Goal: Task Accomplishment & Management: Manage account settings

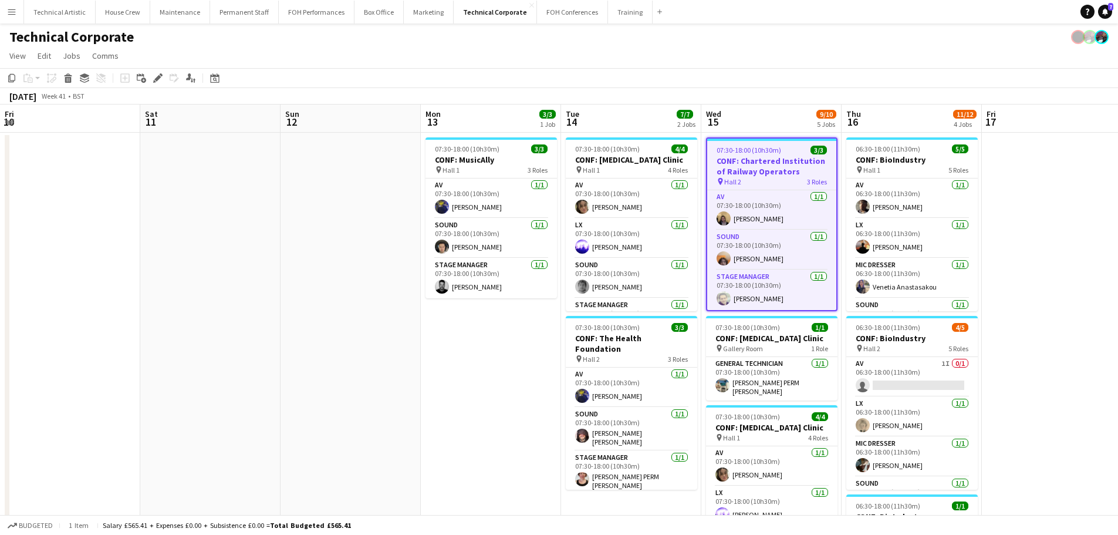
scroll to position [0, 380]
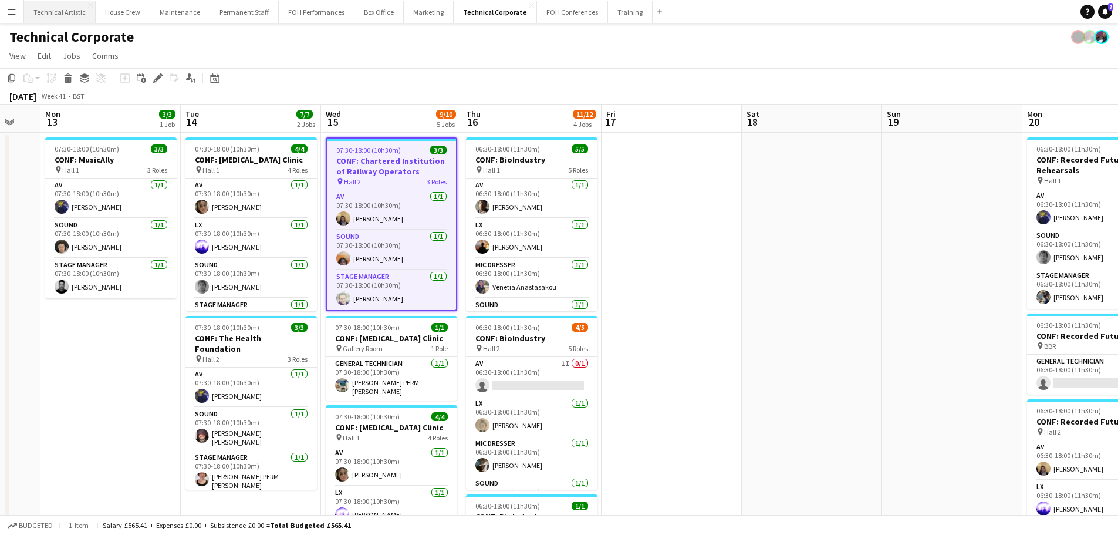
click at [75, 20] on button "Technical Artistic Close" at bounding box center [60, 12] width 72 height 23
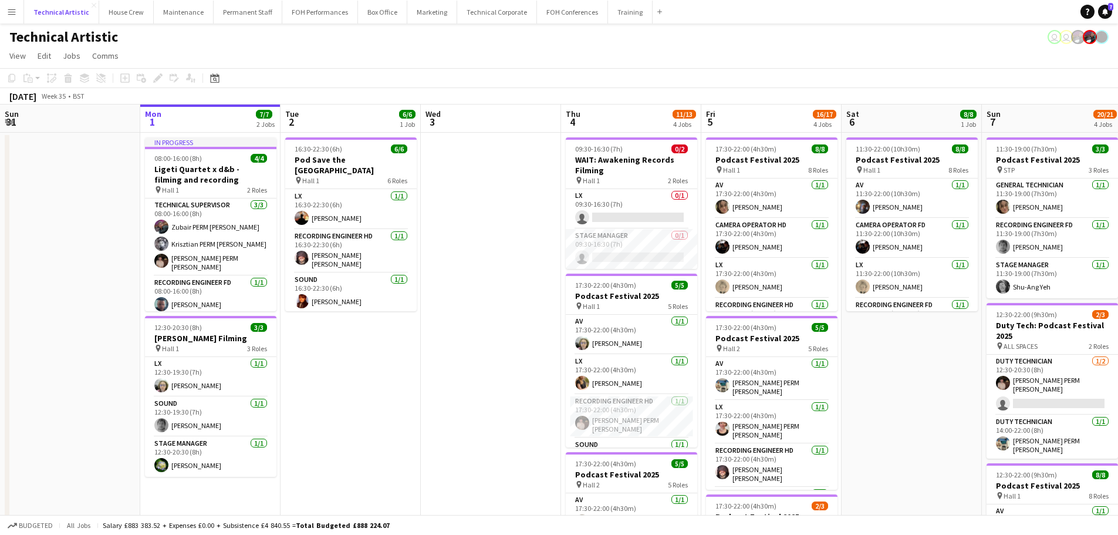
scroll to position [107, 0]
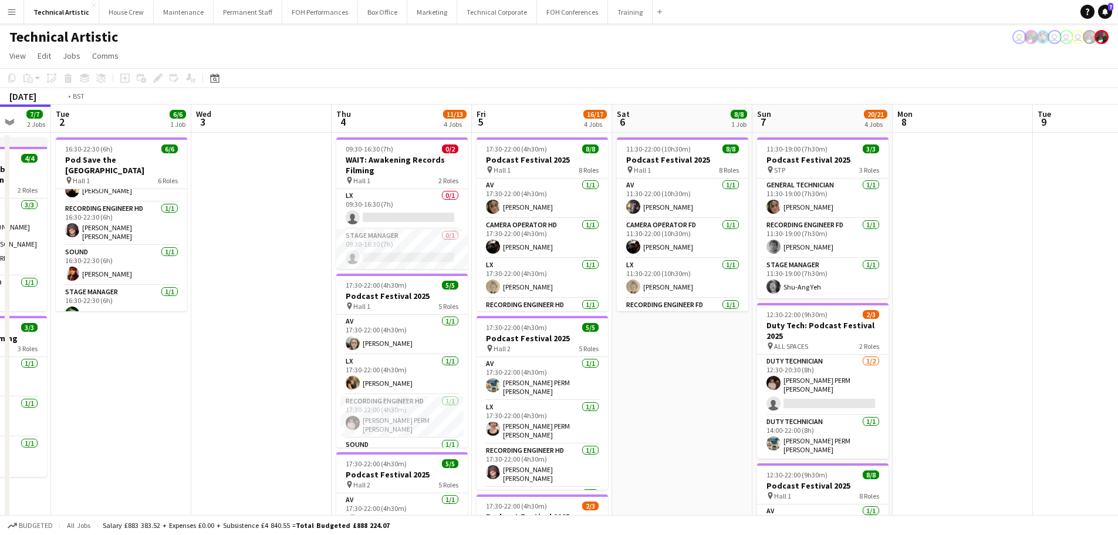
drag, startPoint x: 689, startPoint y: 309, endPoint x: 223, endPoint y: 275, distance: 467.2
click at [223, 275] on app-calendar-viewport "Fri 29 5/5 2 Jobs Sat 30 Sun 31 Mon 1 7/7 2 Jobs Tue 2 6/6 1 Job Wed 3 Thu 4 11…" at bounding box center [559, 473] width 1118 height 739
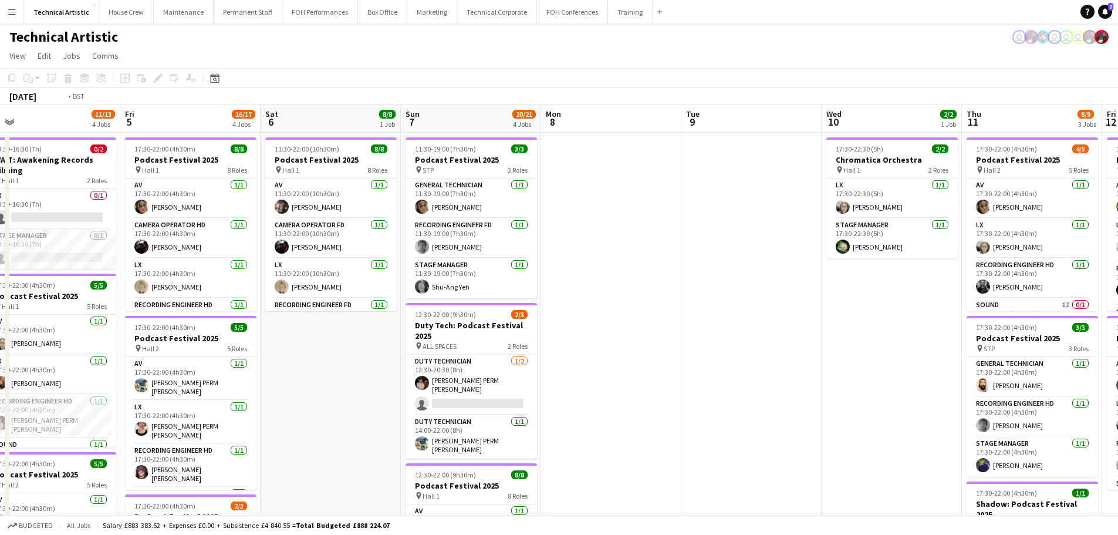
drag, startPoint x: 540, startPoint y: 279, endPoint x: 67, endPoint y: 232, distance: 475.2
click at [67, 232] on app-calendar-viewport "Mon 1 7/7 2 Jobs Tue 2 6/6 1 Job Wed 3 Thu 4 11/13 4 Jobs Fri 5 16/17 4 Jobs Sa…" at bounding box center [559, 473] width 1118 height 739
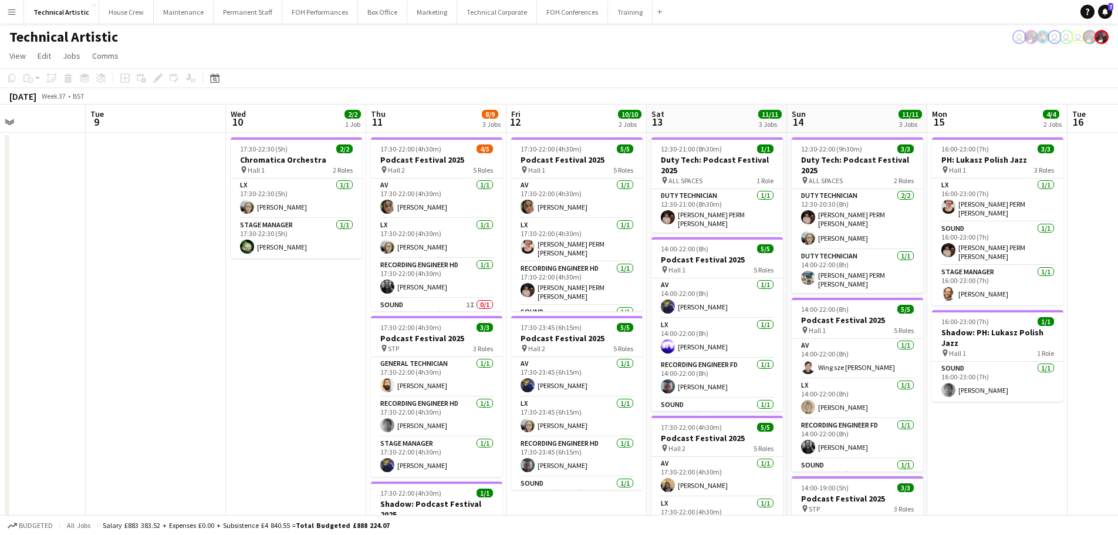
drag, startPoint x: 521, startPoint y: 268, endPoint x: 201, endPoint y: 251, distance: 320.8
click at [201, 251] on app-calendar-viewport "Sat 6 8/8 1 Job Sun 7 20/21 4 Jobs Mon 8 Tue 9 Wed 10 2/2 1 Job Thu 11 8/9 3 Jo…" at bounding box center [559, 473] width 1118 height 739
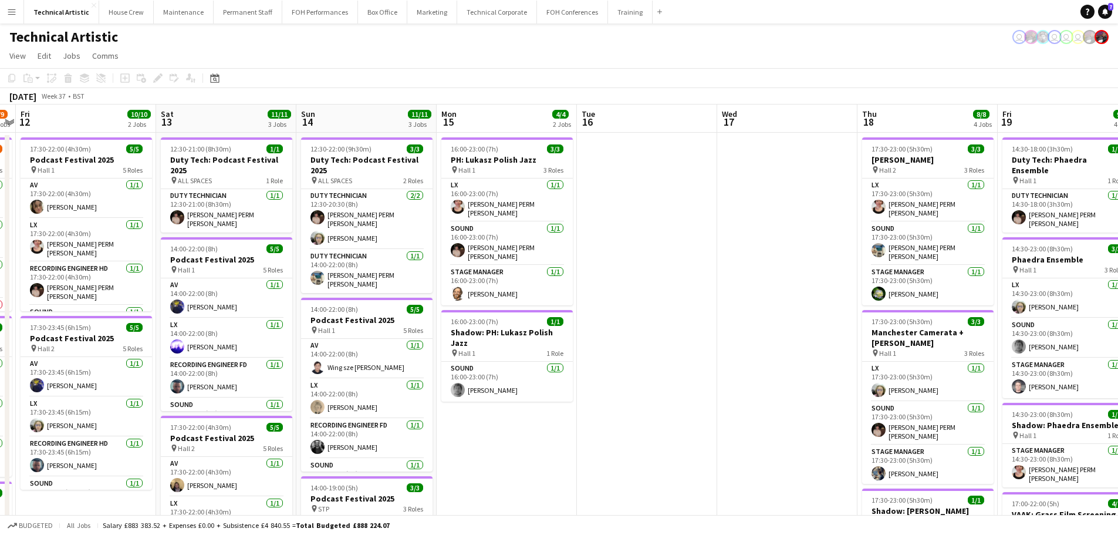
scroll to position [0, 386]
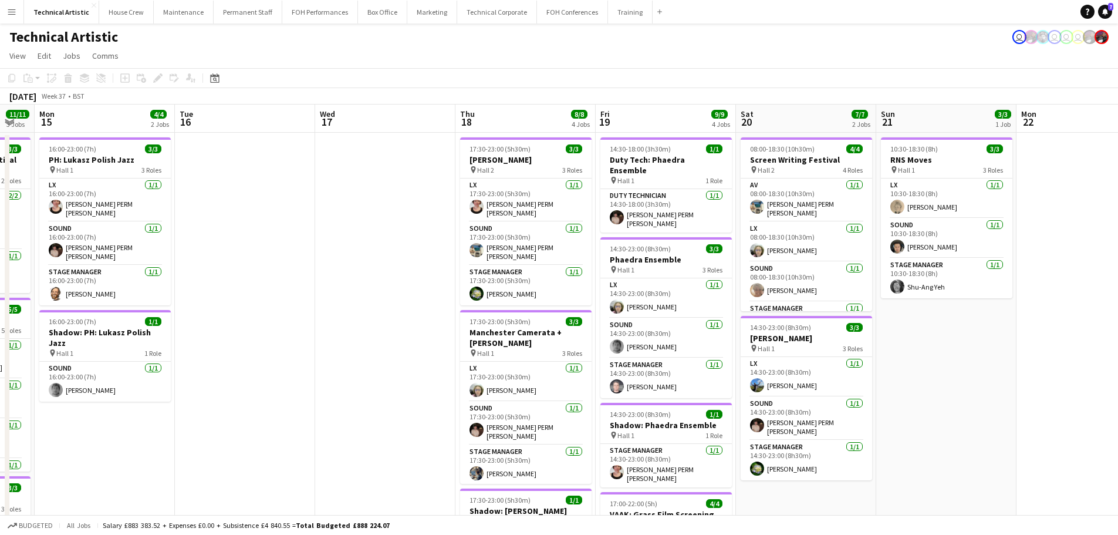
drag, startPoint x: 659, startPoint y: 292, endPoint x: 309, endPoint y: 280, distance: 349.9
click at [309, 280] on app-calendar-viewport "Fri 12 10/10 2 Jobs Sat 13 11/11 3 Jobs Sun 14 11/11 3 Jobs Mon 15 4/4 2 Jobs T…" at bounding box center [559, 473] width 1118 height 739
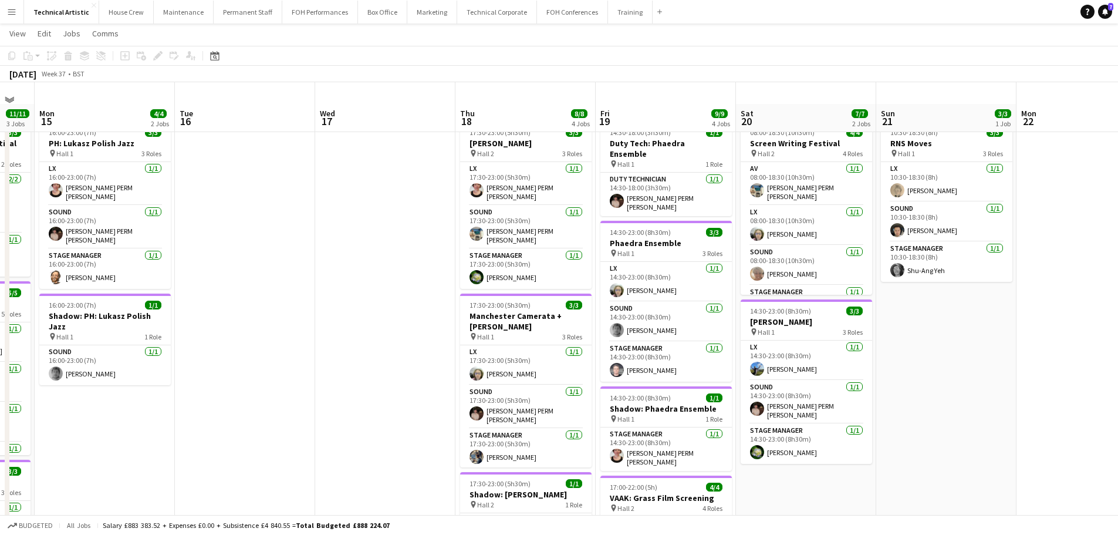
scroll to position [0, 0]
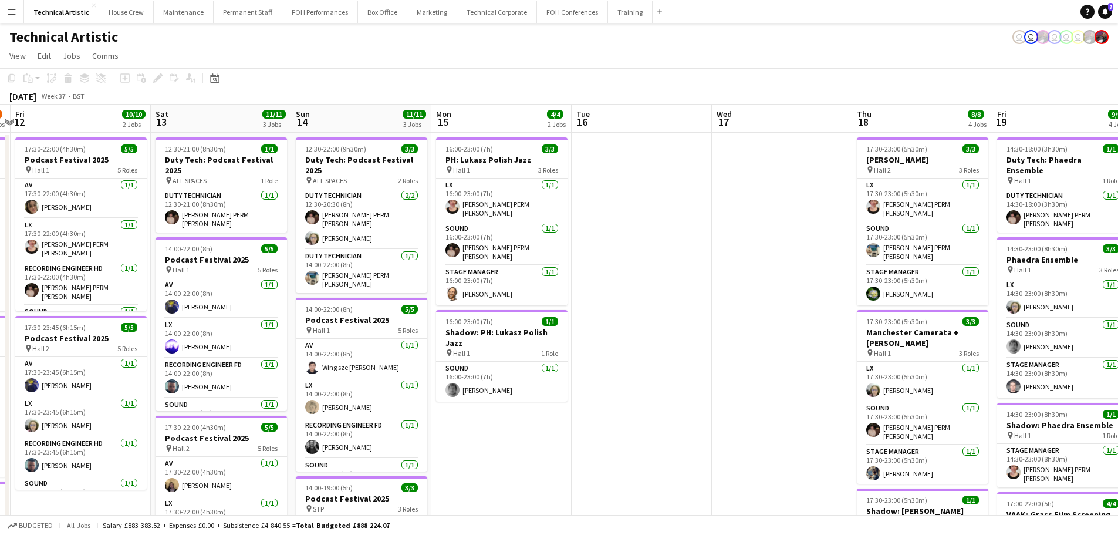
drag, startPoint x: 339, startPoint y: 289, endPoint x: 800, endPoint y: 271, distance: 461.6
click at [800, 271] on app-calendar-viewport "Tue 9 Wed 10 2/2 1 Job Thu 11 8/9 3 Jobs Fri 12 10/10 2 Jobs Sat 13 11/11 3 Job…" at bounding box center [559, 473] width 1118 height 739
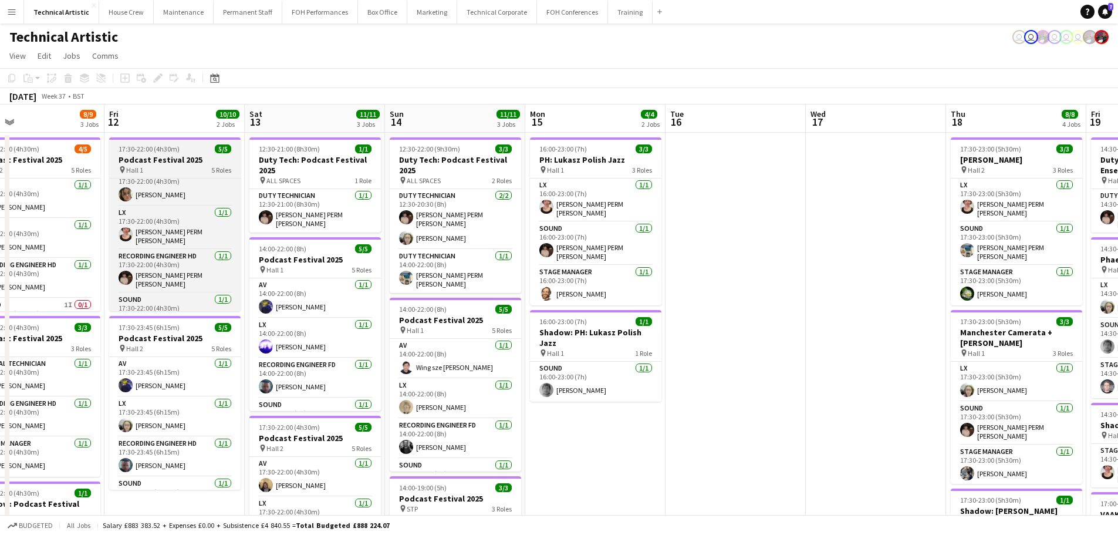
scroll to position [23, 0]
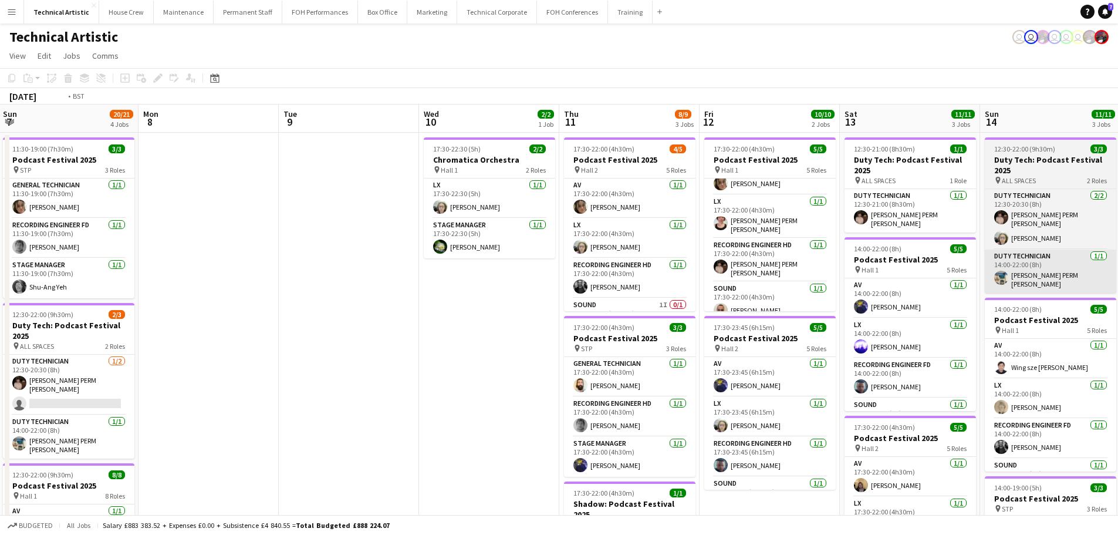
drag, startPoint x: 453, startPoint y: 292, endPoint x: 1109, endPoint y: 265, distance: 656.6
click at [1117, 265] on html "Menu Boards Boards Boards All jobs Status Workforce Workforce My Workforce Recr…" at bounding box center [559, 432] width 1118 height 864
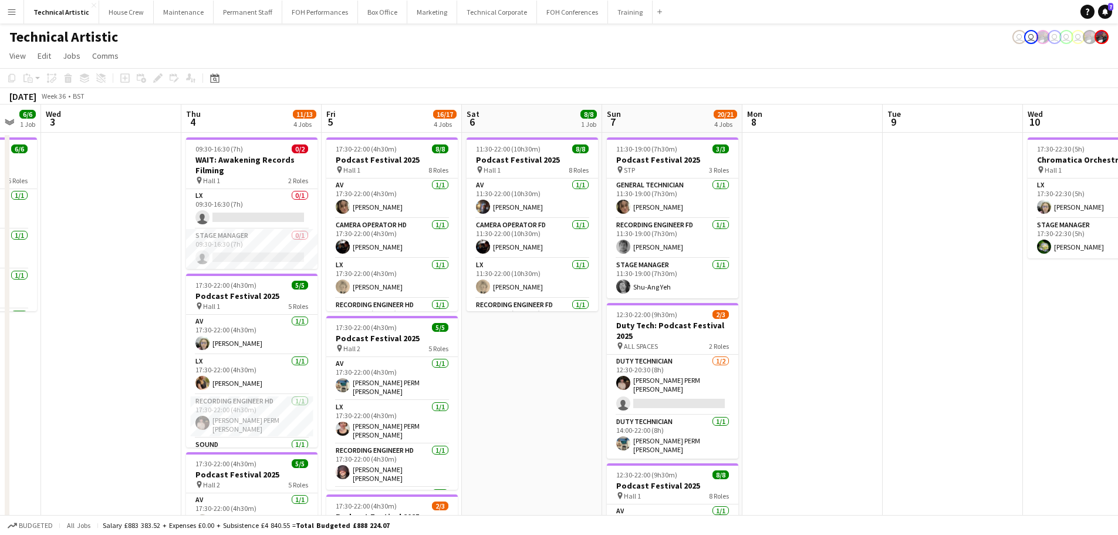
drag, startPoint x: 538, startPoint y: 256, endPoint x: 1126, endPoint y: 249, distance: 588.6
click at [1117, 249] on html "Menu Boards Boards Boards All jobs Status Workforce Workforce My Workforce Recr…" at bounding box center [559, 432] width 1118 height 864
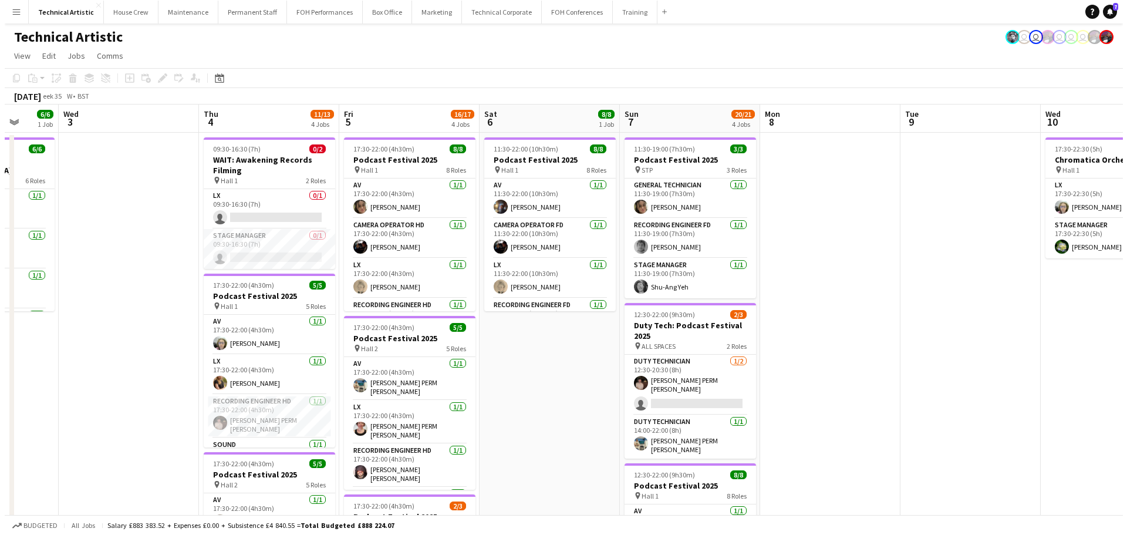
scroll to position [0, 354]
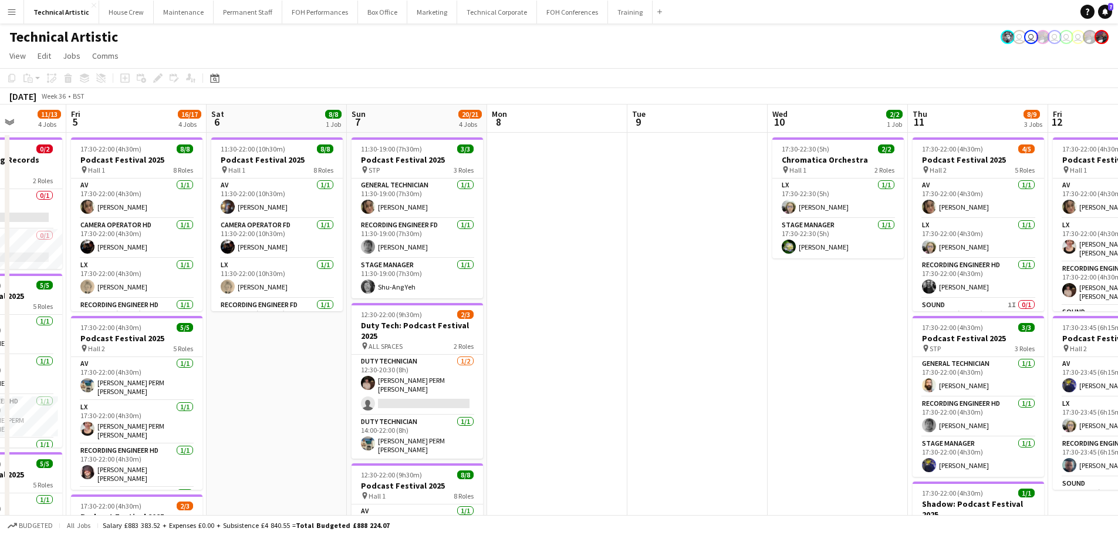
drag, startPoint x: 698, startPoint y: 283, endPoint x: 288, endPoint y: 251, distance: 411.4
click at [288, 251] on app-calendar-viewport "Tue 2 6/6 1 Job Wed 3 Thu 4 11/13 4 Jobs Fri 5 16/17 4 Jobs Sat 6 8/8 1 Job Sun…" at bounding box center [559, 473] width 1118 height 739
click at [467, 13] on button "Technical Corporate Close" at bounding box center [497, 12] width 80 height 23
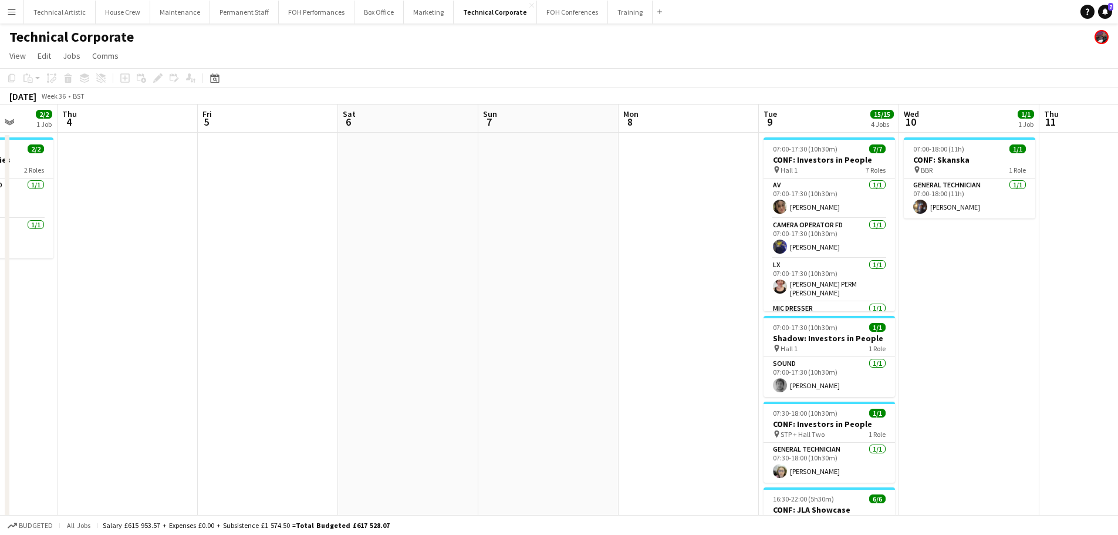
scroll to position [0, 411]
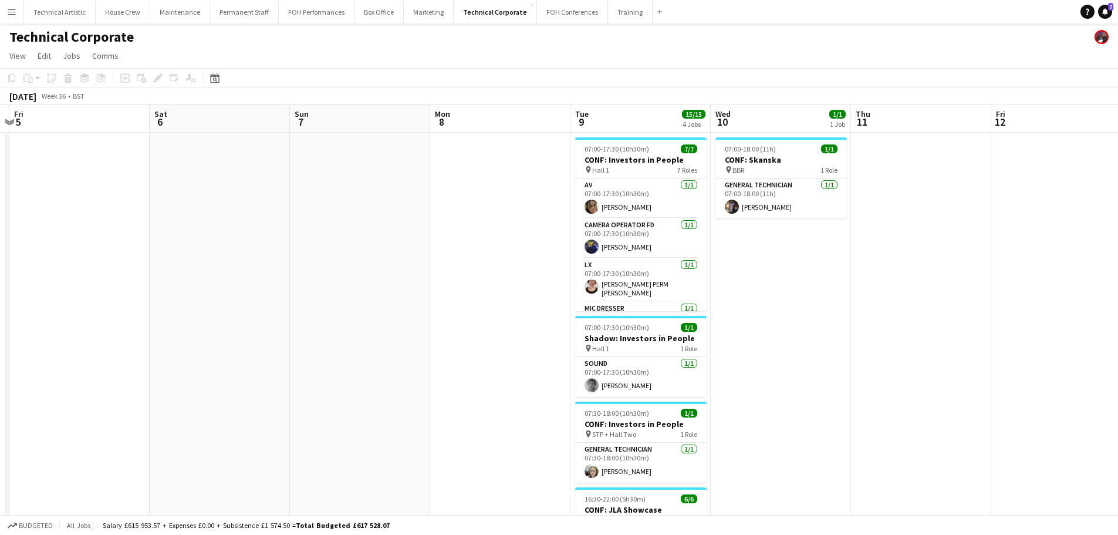
drag, startPoint x: 871, startPoint y: 252, endPoint x: 179, endPoint y: 251, distance: 691.8
click at [179, 251] on app-calendar-viewport "Tue 2 Wed 3 2/2 1 Job Thu 4 Fri 5 Sat 6 Sun 7 Mon 8 Tue 9 15/15 4 Jobs Wed 10 1…" at bounding box center [559, 405] width 1118 height 603
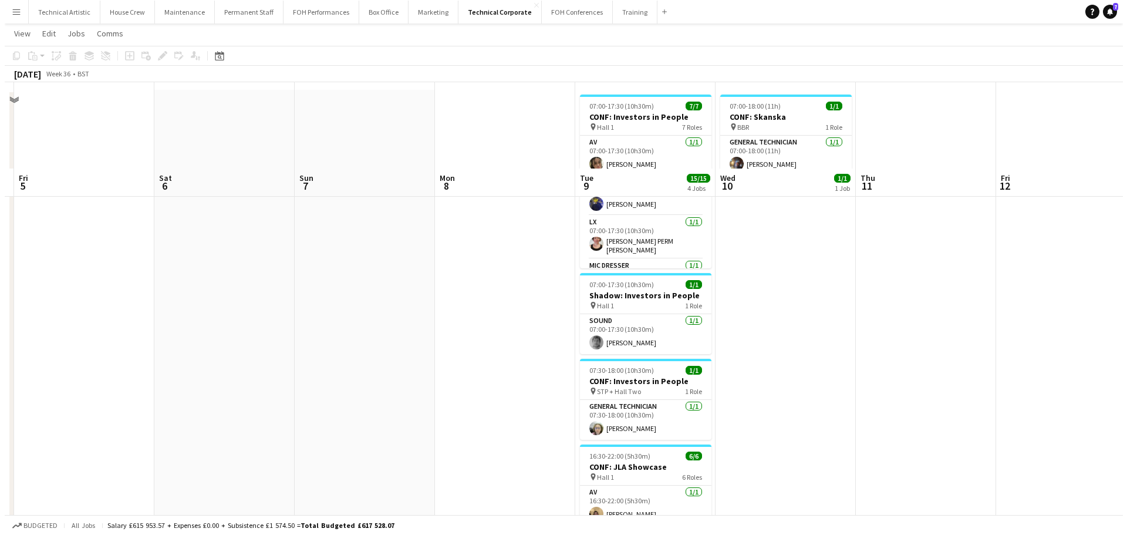
scroll to position [0, 0]
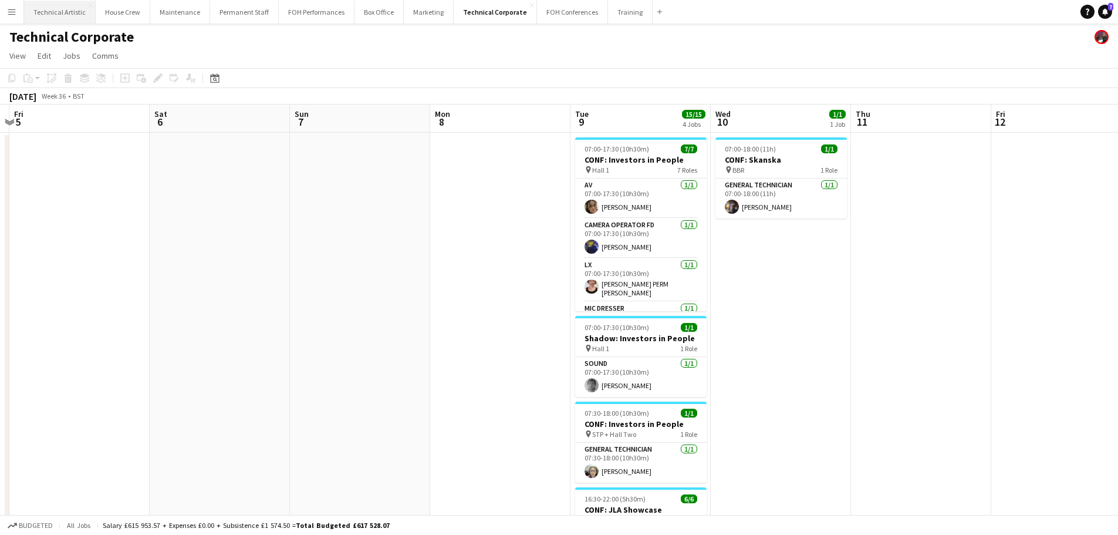
click at [73, 18] on button "Technical Artistic Close" at bounding box center [60, 12] width 72 height 23
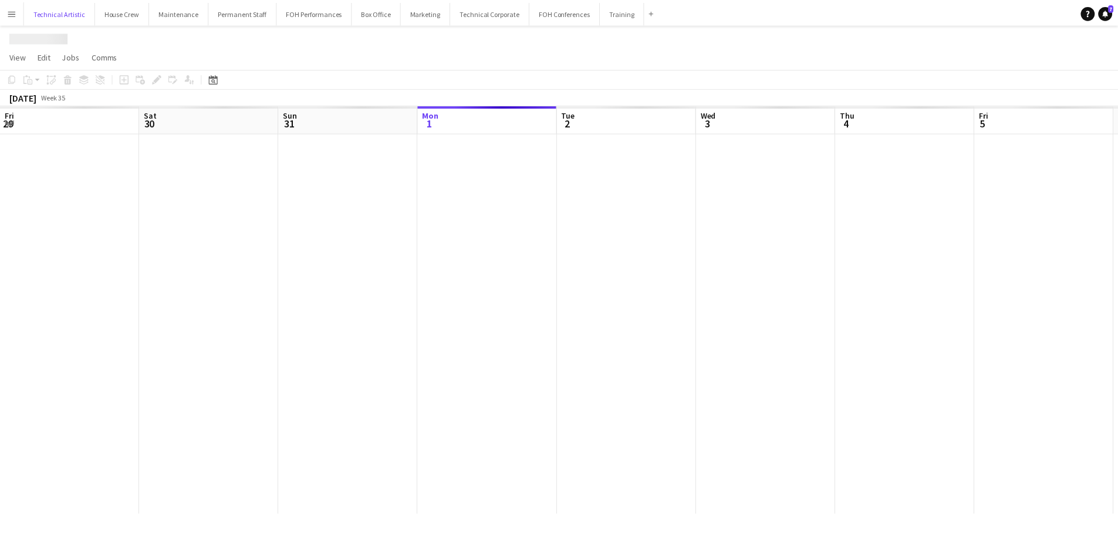
scroll to position [0, 280]
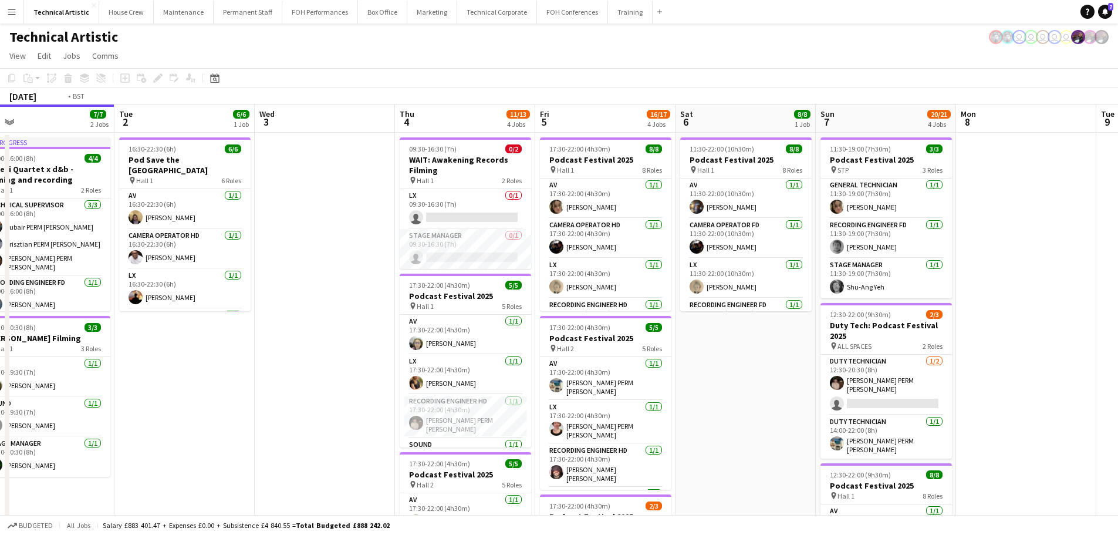
drag, startPoint x: 511, startPoint y: 303, endPoint x: 319, endPoint y: 315, distance: 191.7
click at [319, 315] on app-calendar-viewport "Fri 29 5/5 2 Jobs Sat 30 Sun 31 Mon 1 7/7 2 Jobs Tue 2 6/6 1 Job Wed 3 Thu 4 11…" at bounding box center [559, 473] width 1118 height 739
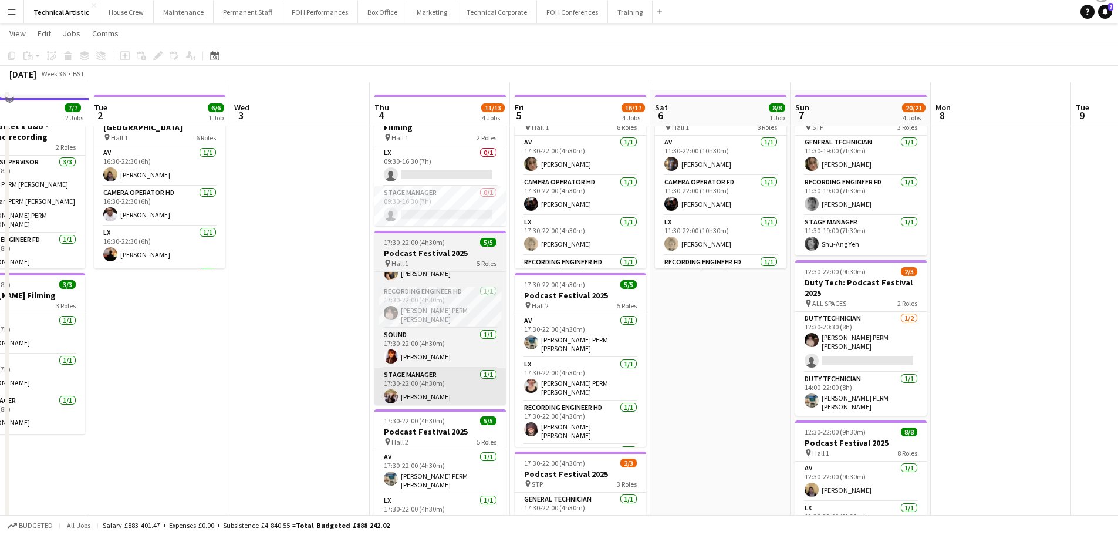
scroll to position [59, 0]
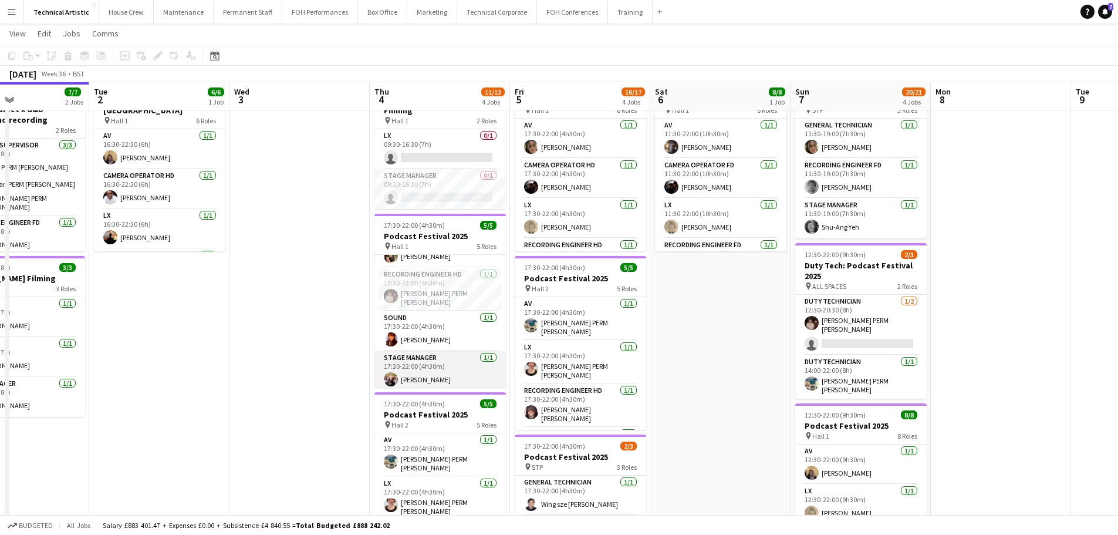
click at [429, 367] on app-card-role "Stage Manager 1/1 17:30-22:00 (4h30m) Holly Cassidy" at bounding box center [439, 371] width 131 height 40
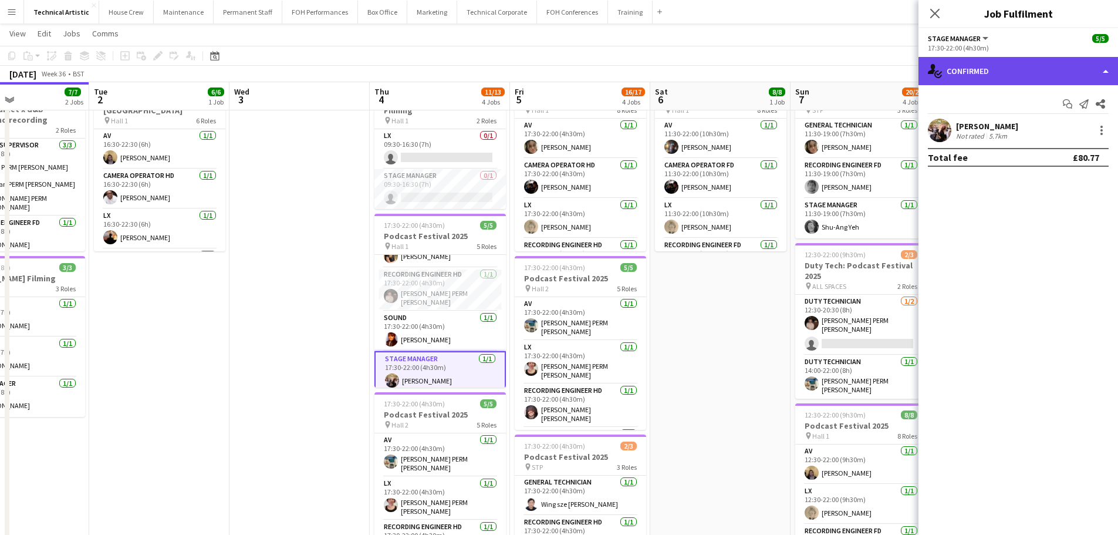
click at [1013, 79] on div "single-neutral-actions-check-2 Confirmed" at bounding box center [1018, 71] width 200 height 28
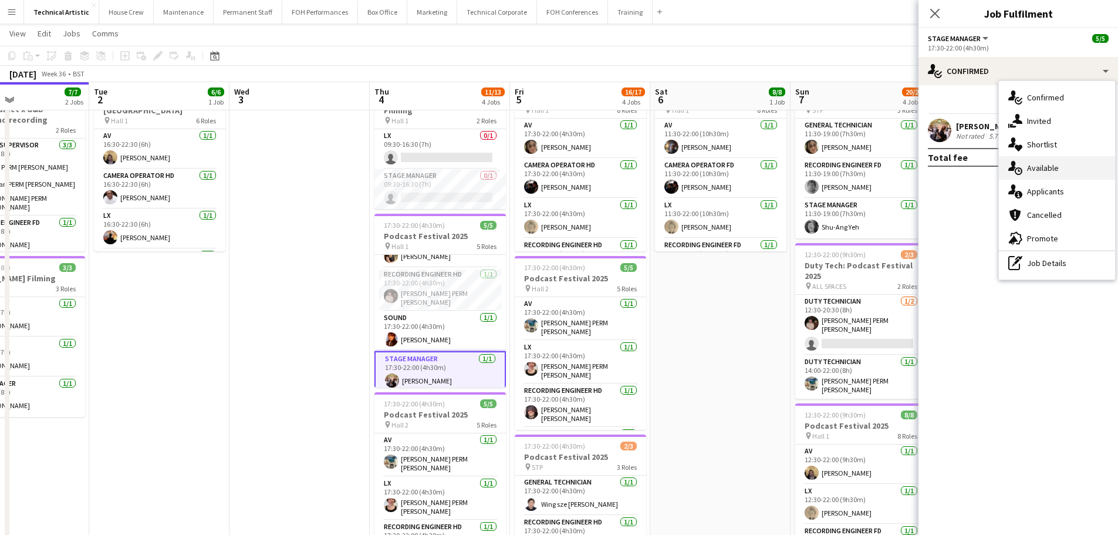
click at [1051, 179] on div "single-neutral-actions-upload Available" at bounding box center [1057, 167] width 116 height 23
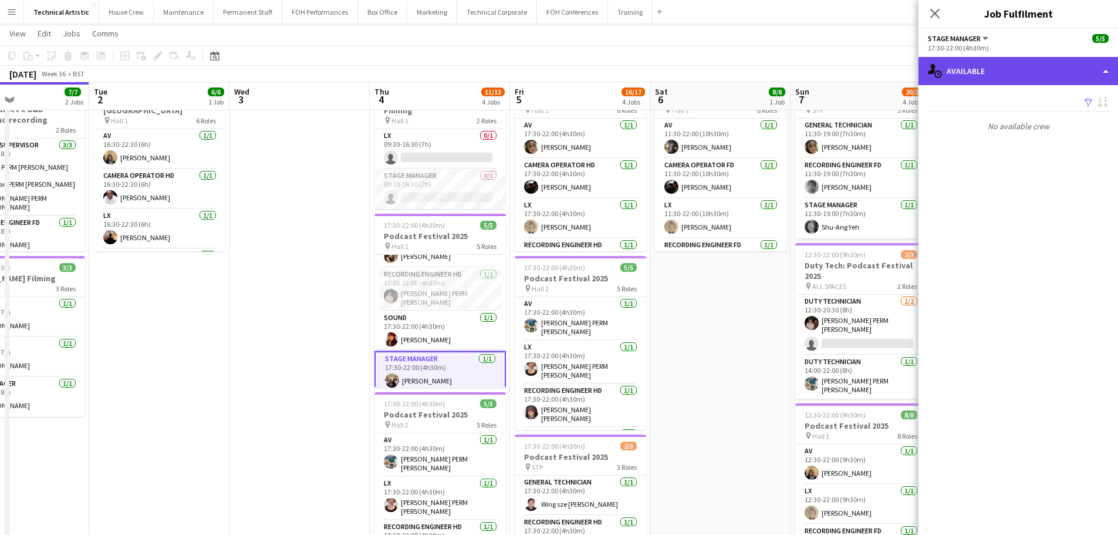
click at [1011, 79] on div "single-neutral-actions-upload Available" at bounding box center [1018, 71] width 200 height 28
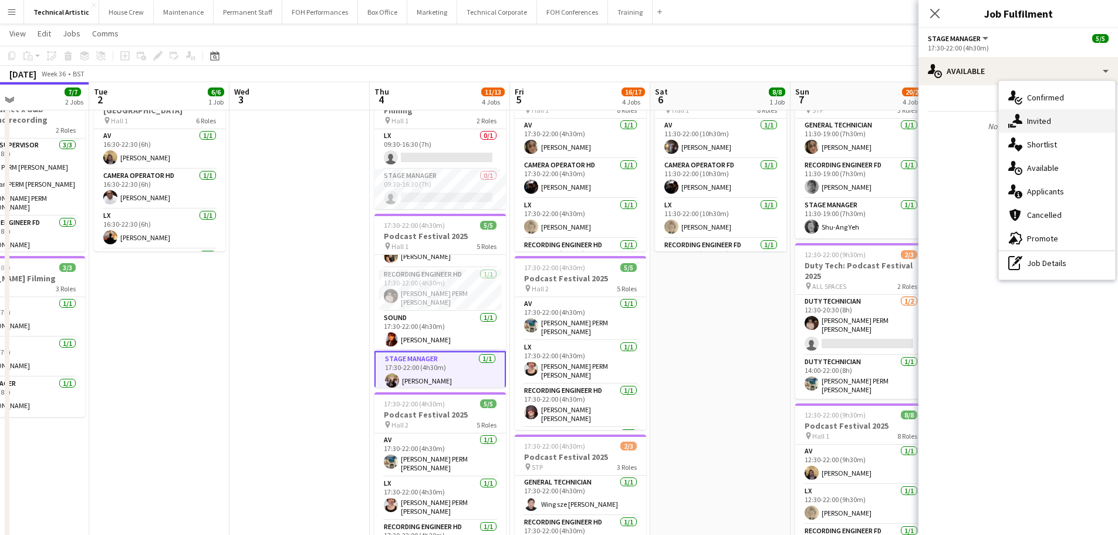
click at [1026, 121] on div "single-neutral-actions-share-1 Invited" at bounding box center [1057, 120] width 116 height 23
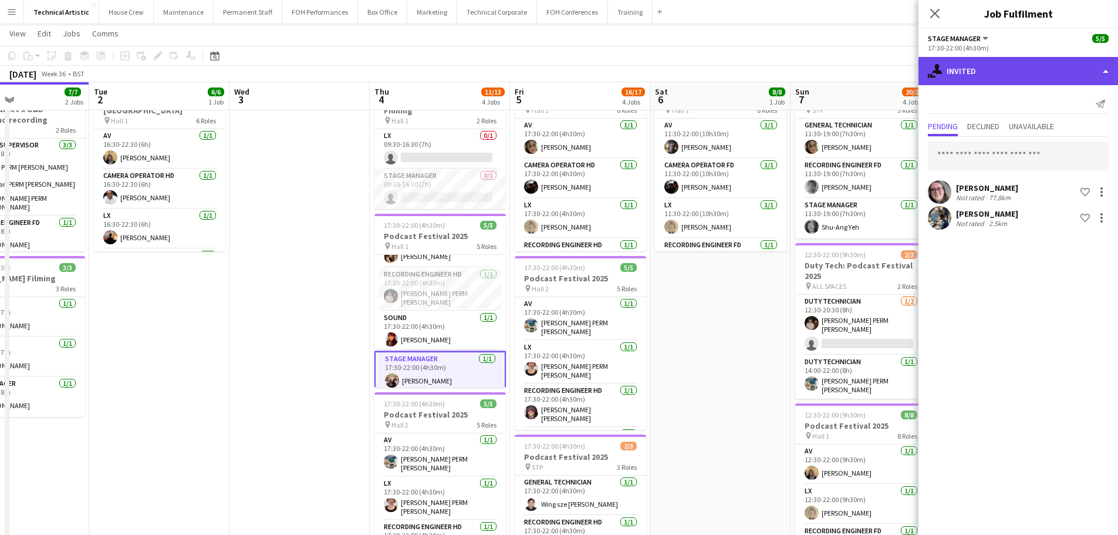
click at [1013, 66] on div "single-neutral-actions-share-1 Invited" at bounding box center [1018, 71] width 200 height 28
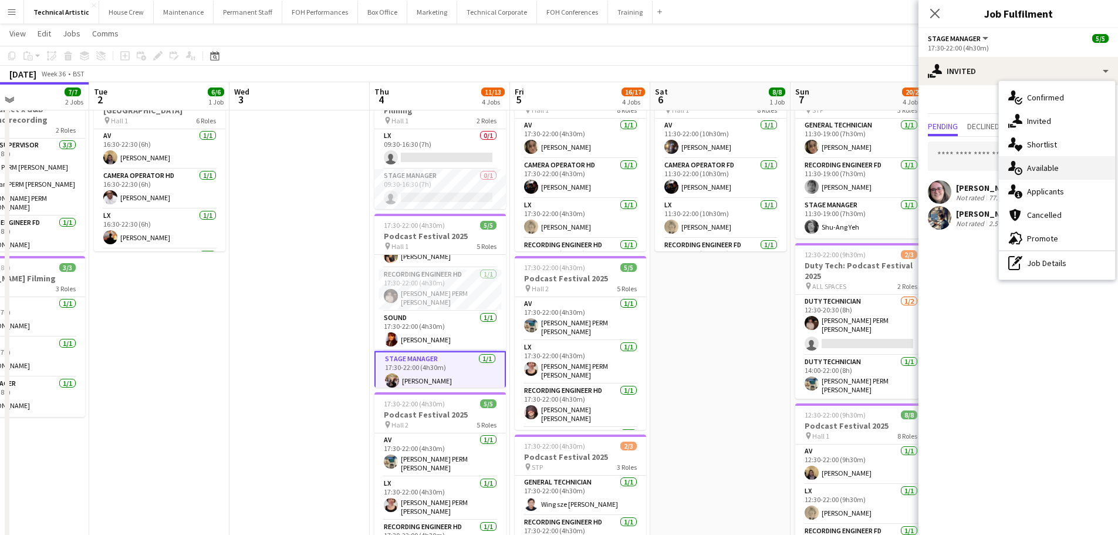
click at [1049, 171] on div "single-neutral-actions-upload Available" at bounding box center [1057, 167] width 116 height 23
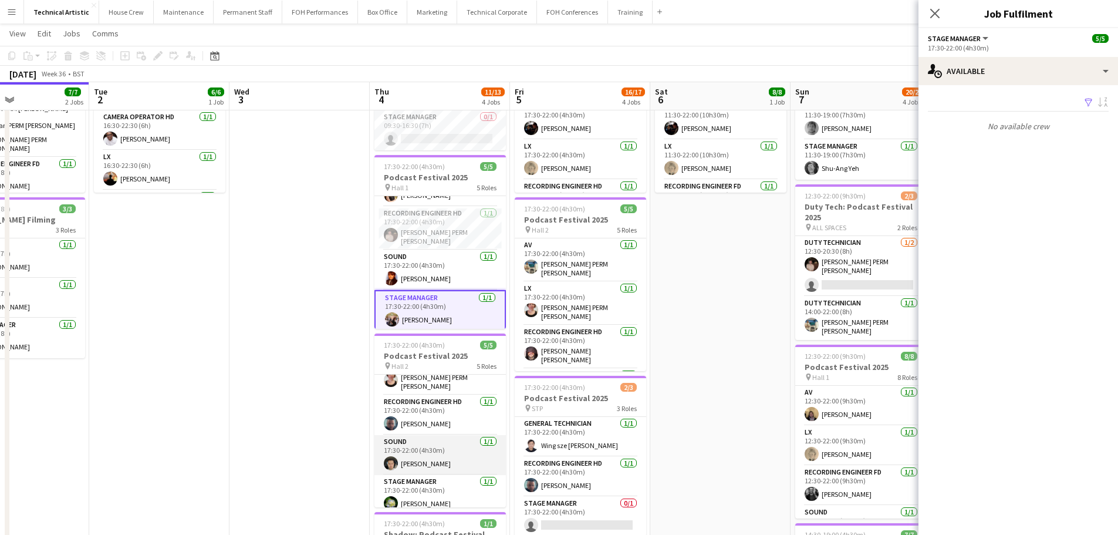
scroll to position [67, 0]
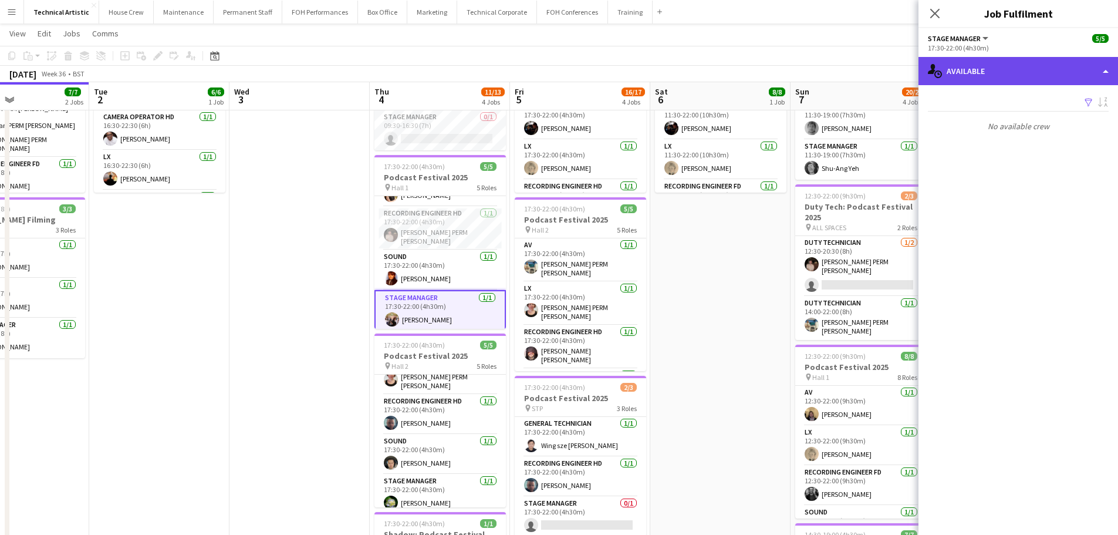
click at [970, 76] on div "single-neutral-actions-upload Available" at bounding box center [1018, 71] width 200 height 28
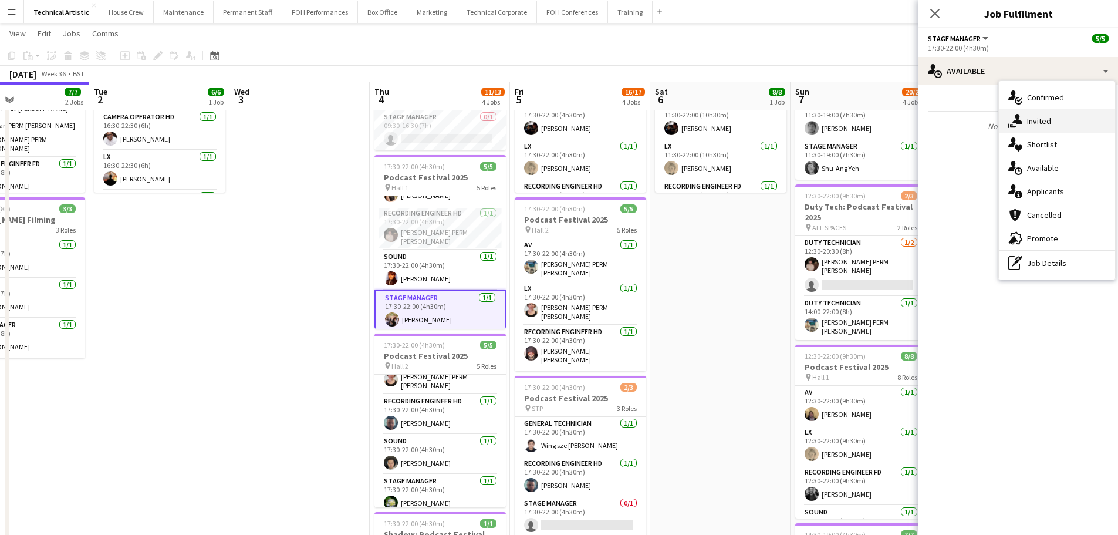
click at [1041, 119] on div "single-neutral-actions-share-1 Invited" at bounding box center [1057, 120] width 116 height 23
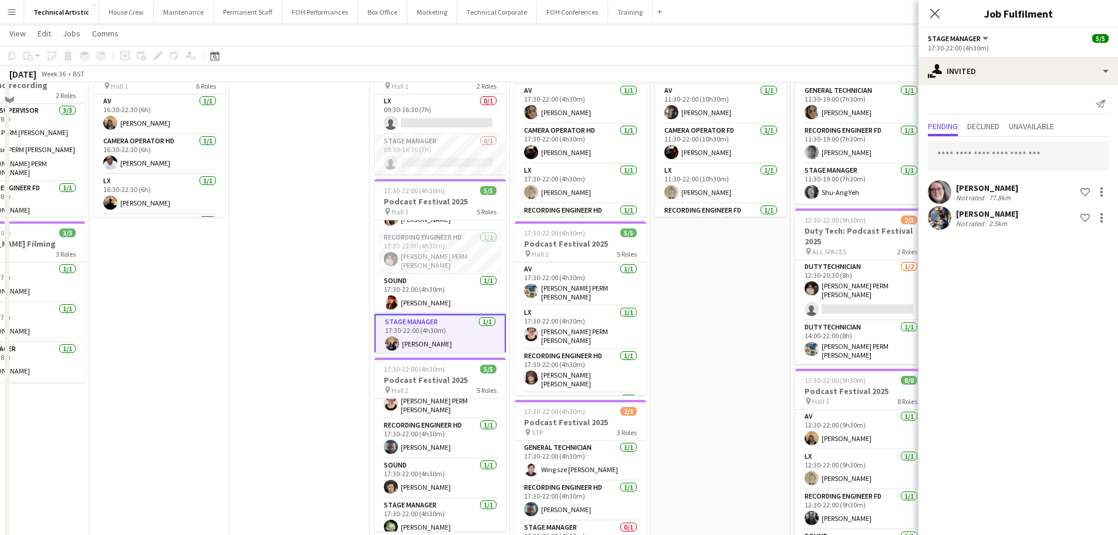
scroll to position [0, 0]
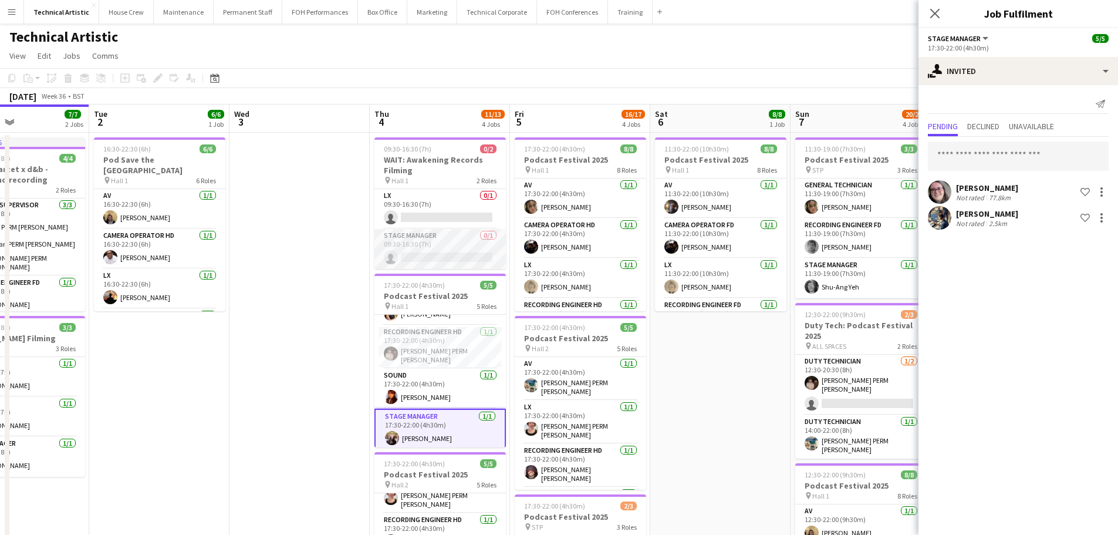
click at [420, 260] on app-card-role "Stage Manager 0/1 09:30-16:30 (7h) single-neutral-actions" at bounding box center [439, 249] width 131 height 40
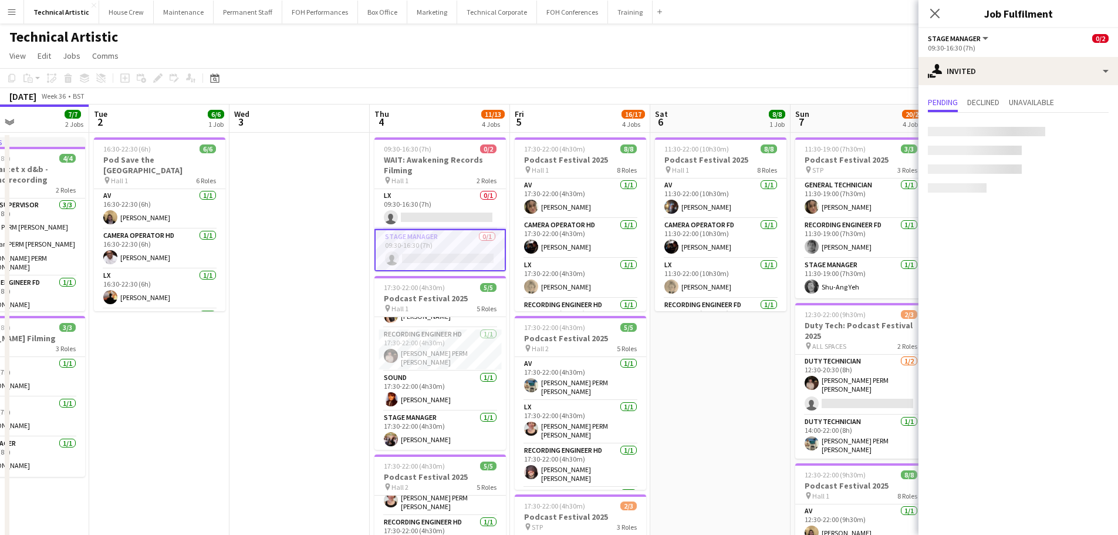
scroll to position [67, 0]
click at [983, 115] on div "Click on text input to invite a crew" at bounding box center [1018, 144] width 200 height 63
click at [983, 98] on span "Declined" at bounding box center [983, 102] width 32 height 8
click at [947, 106] on span "Pending" at bounding box center [943, 102] width 30 height 8
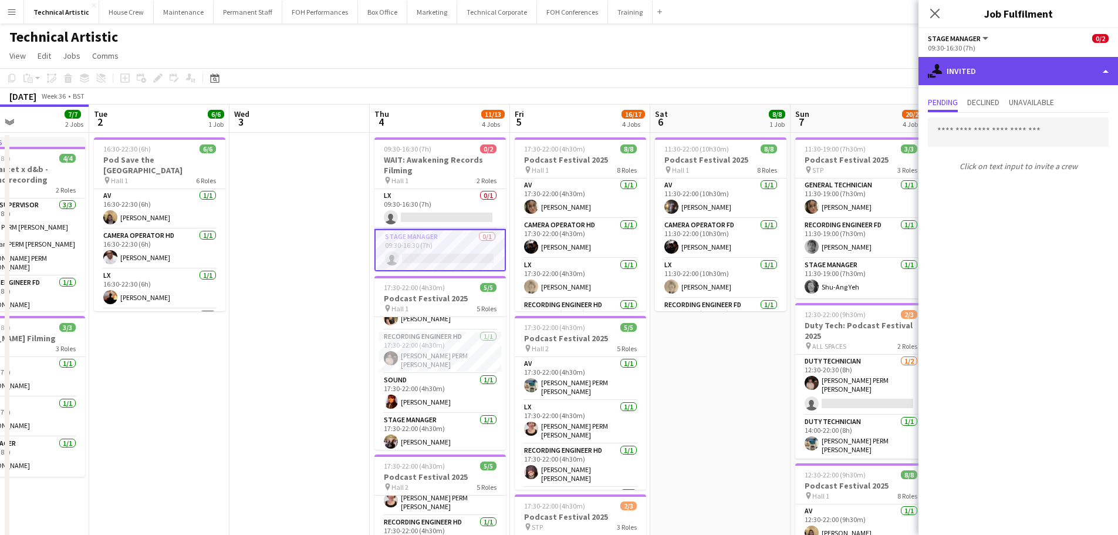
click at [1018, 76] on div "single-neutral-actions-share-1 Invited" at bounding box center [1018, 71] width 200 height 28
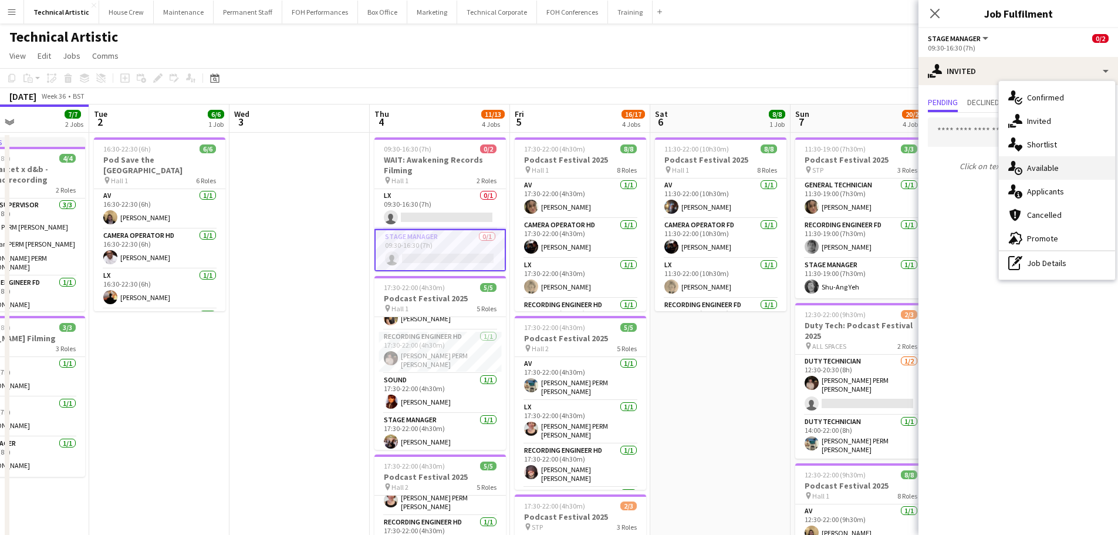
click at [1067, 165] on div "single-neutral-actions-upload Available" at bounding box center [1057, 167] width 116 height 23
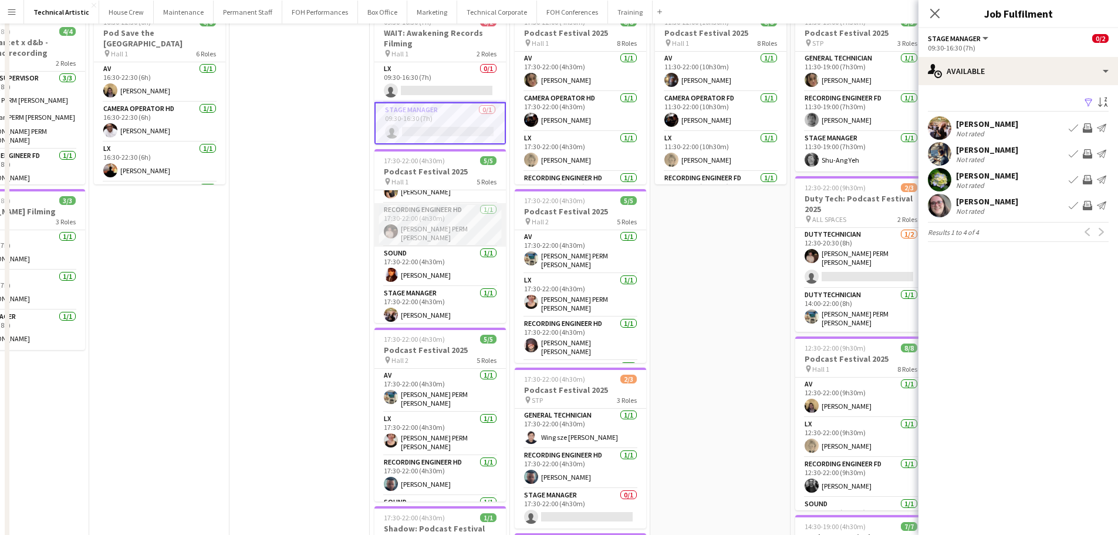
scroll to position [0, 0]
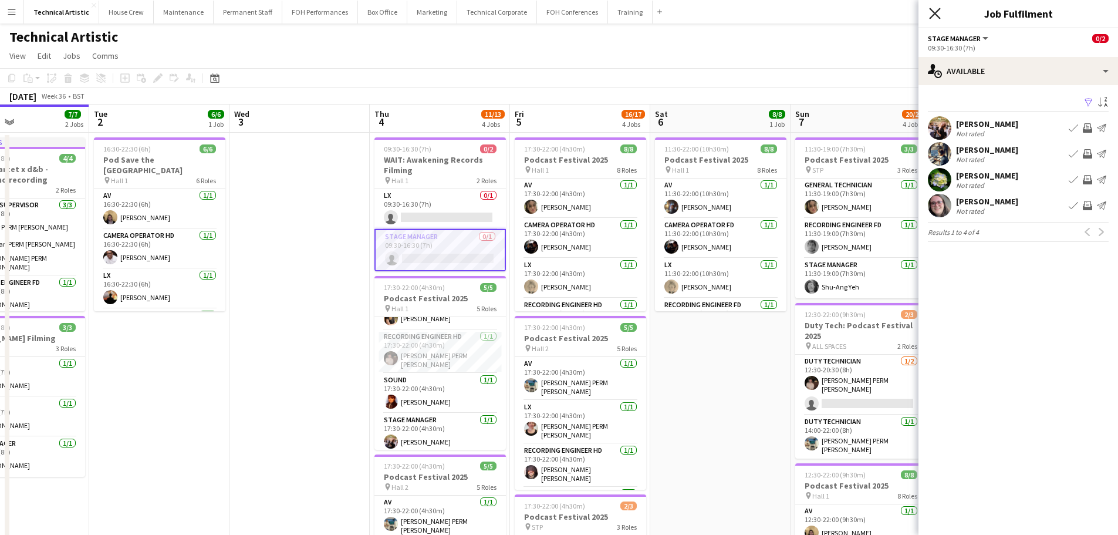
click at [935, 16] on icon "Close pop-in" at bounding box center [934, 13] width 11 height 11
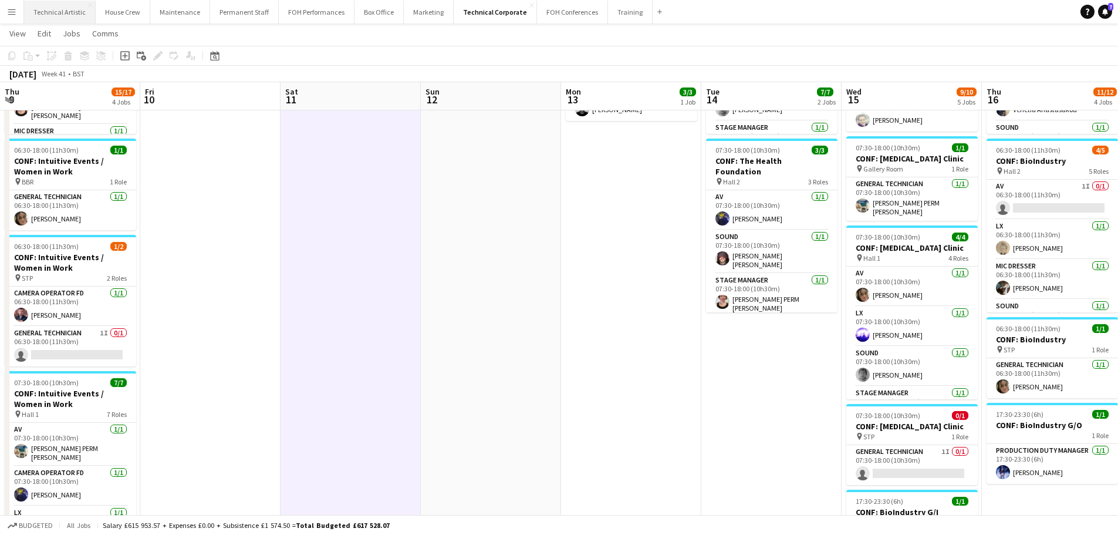
scroll to position [27, 0]
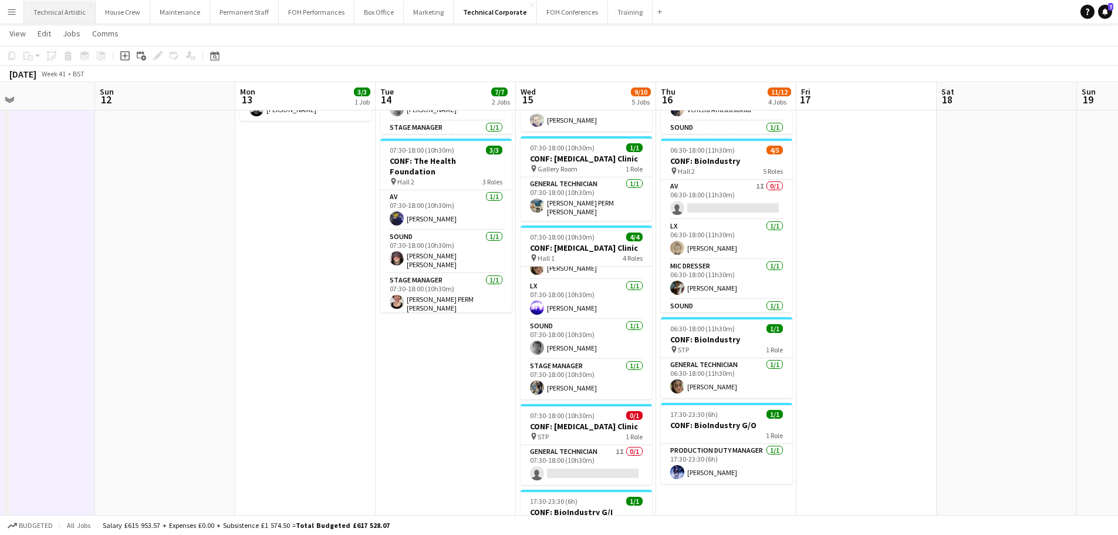
click at [65, 18] on button "Technical Artistic Close" at bounding box center [60, 12] width 72 height 23
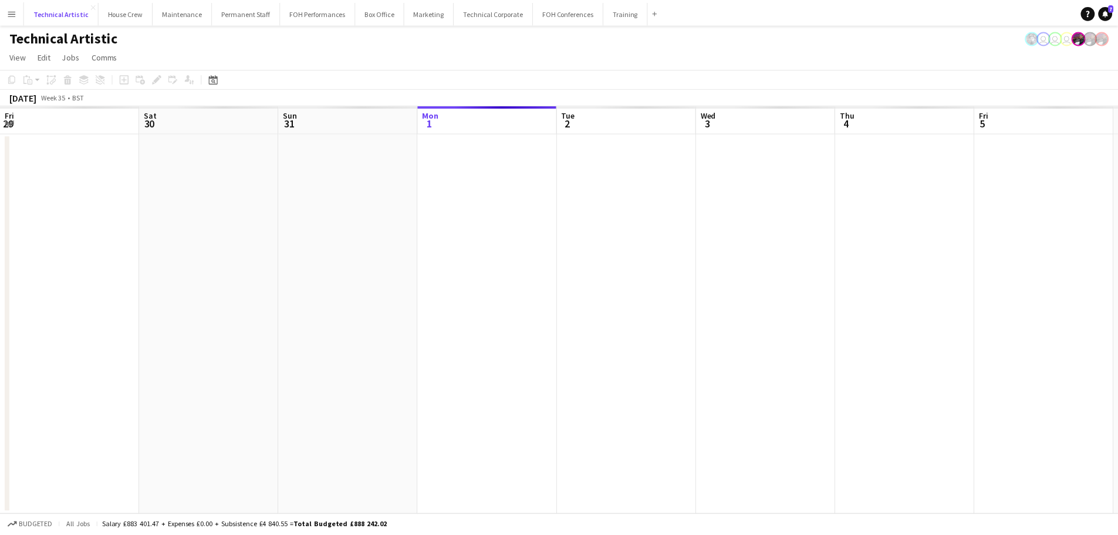
scroll to position [0, 280]
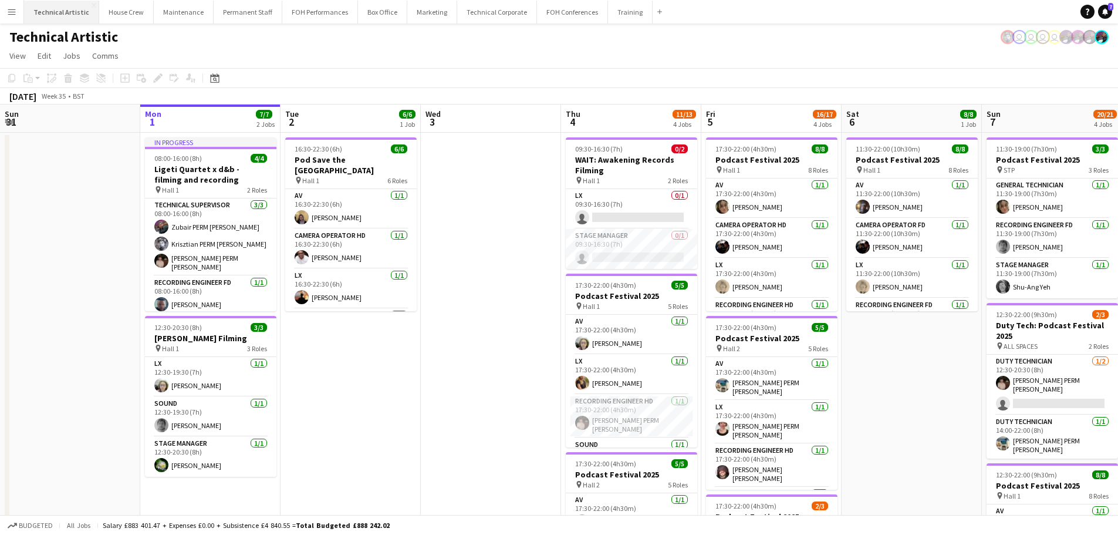
click at [94, 17] on button "Technical Artistic Close" at bounding box center [61, 12] width 75 height 23
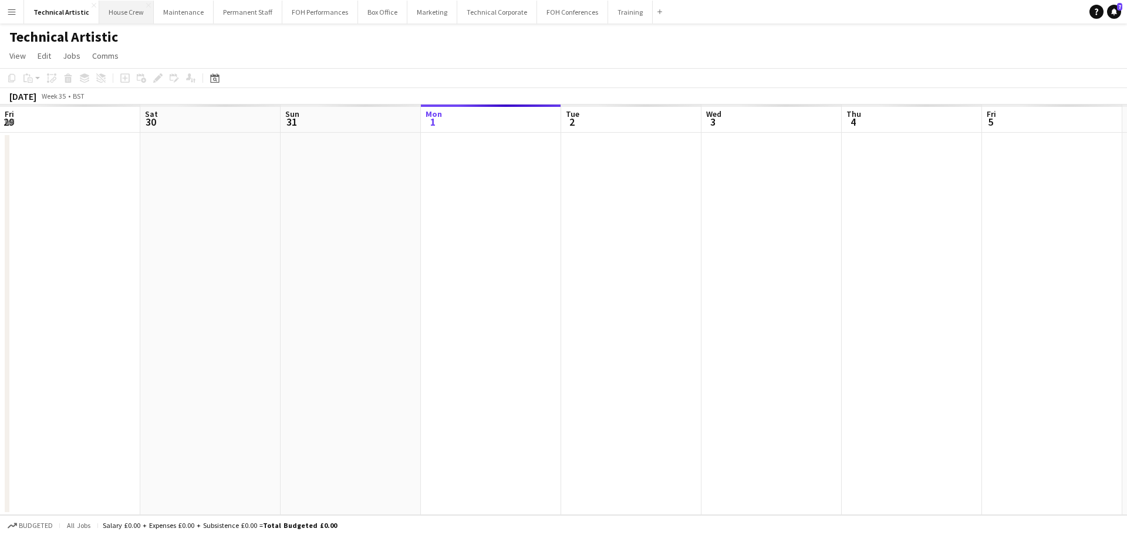
click at [100, 15] on button "House Crew Close" at bounding box center [126, 12] width 55 height 23
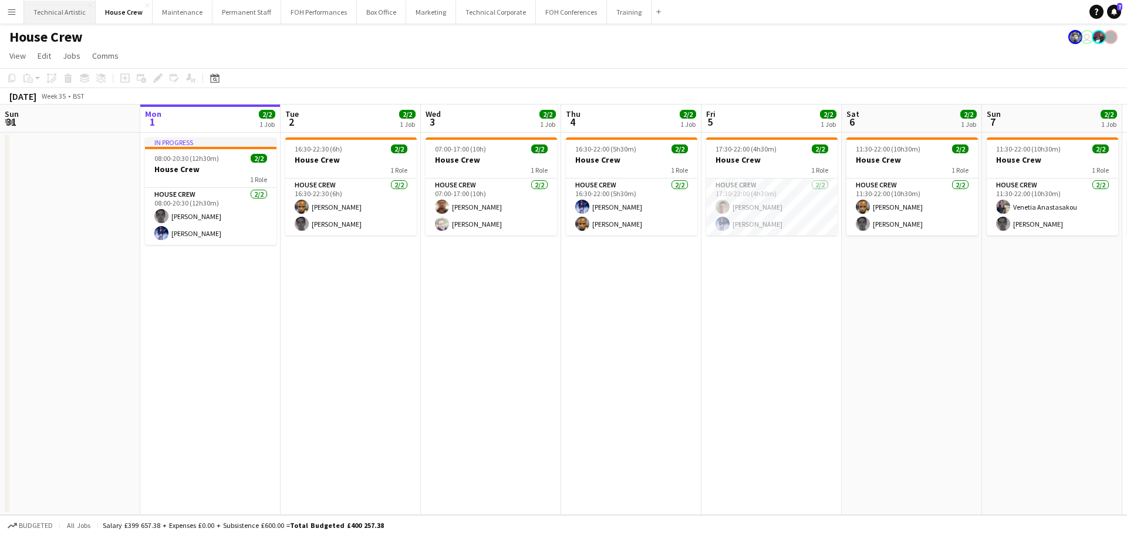
click at [61, 8] on button "Technical Artistic Close" at bounding box center [60, 12] width 72 height 23
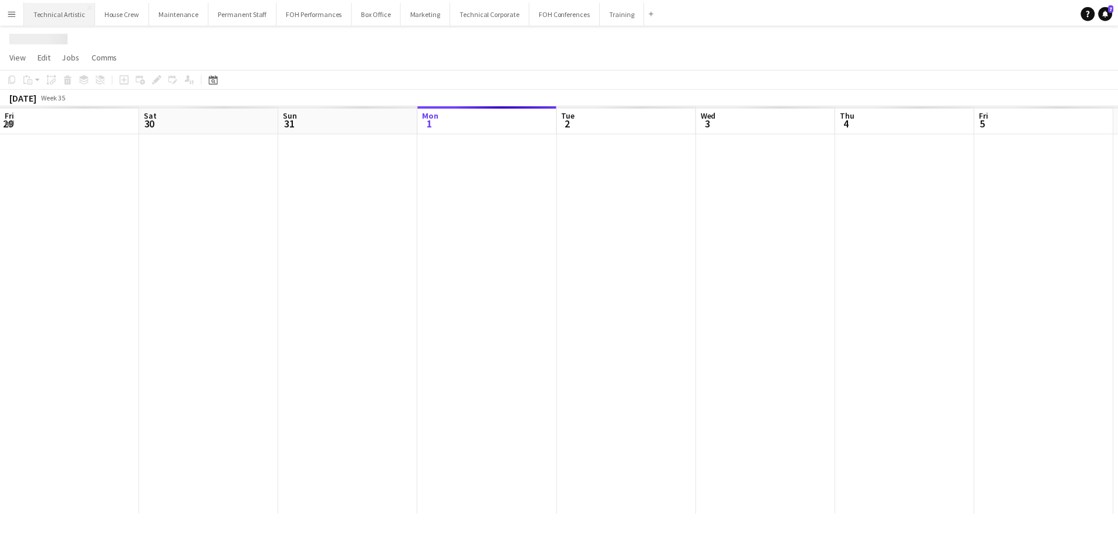
scroll to position [0, 280]
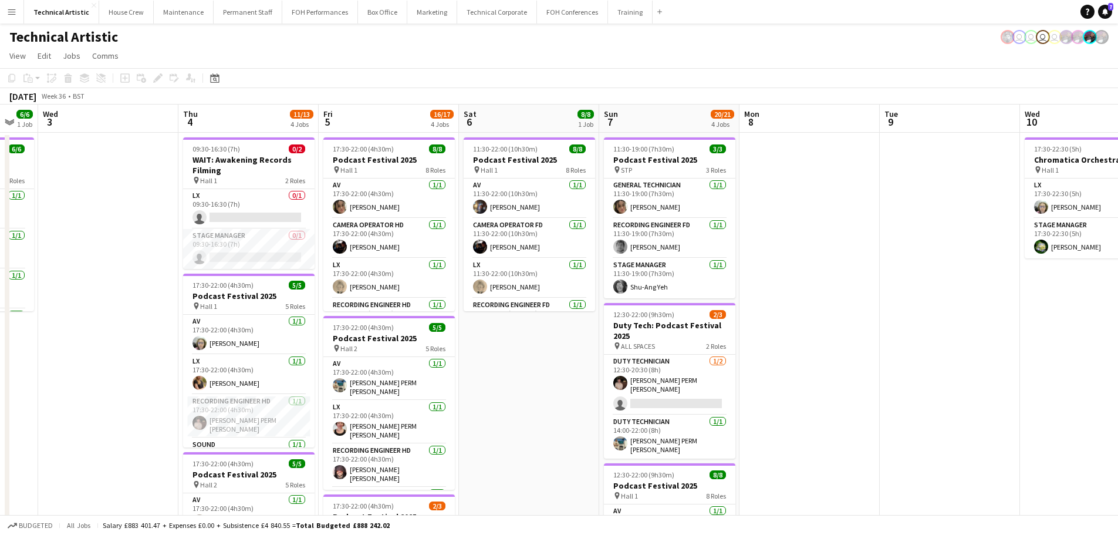
drag, startPoint x: 465, startPoint y: 251, endPoint x: 81, endPoint y: 302, distance: 387.7
click at [81, 302] on app-calendar-viewport "Sun 31 Mon 1 7/7 2 Jobs Tue 2 6/6 1 Job Wed 3 Thu 4 11/13 4 Jobs Fri 5 16/17 4 …" at bounding box center [559, 473] width 1118 height 739
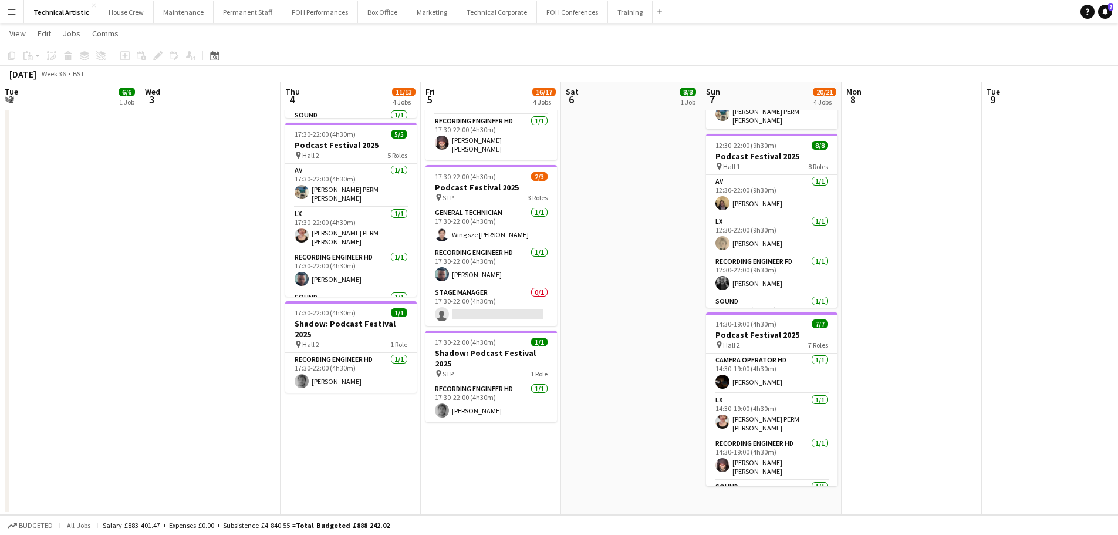
scroll to position [0, 280]
drag, startPoint x: 125, startPoint y: 289, endPoint x: 189, endPoint y: 288, distance: 64.0
click at [189, 288] on app-calendar-viewport "Sun 31 Mon 1 7/7 2 Jobs Tue 2 6/6 1 Job Wed 3 Thu 4 11/13 4 Jobs Fri 5 16/17 4 …" at bounding box center [559, 116] width 1118 height 797
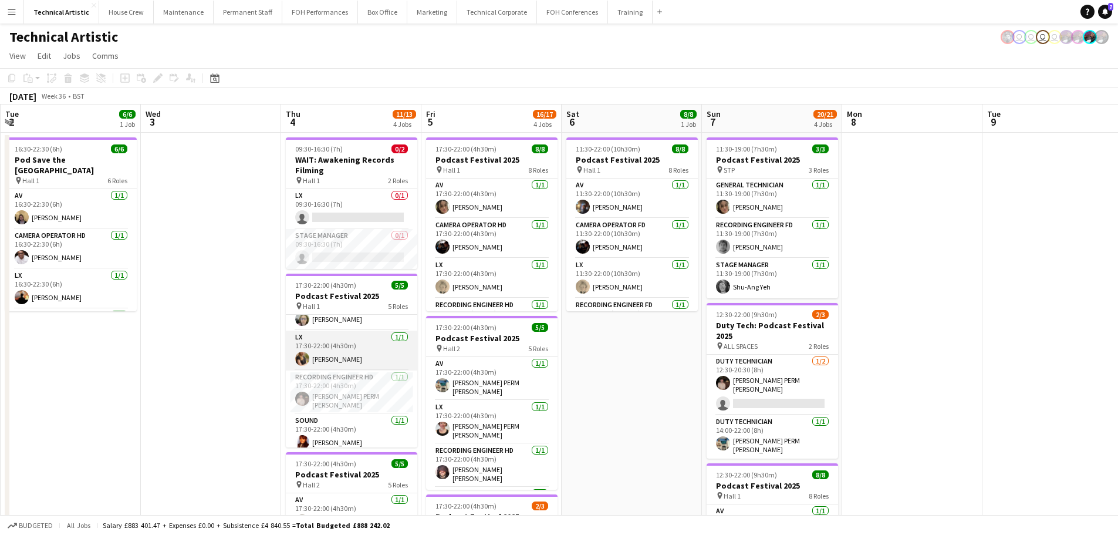
scroll to position [67, 0]
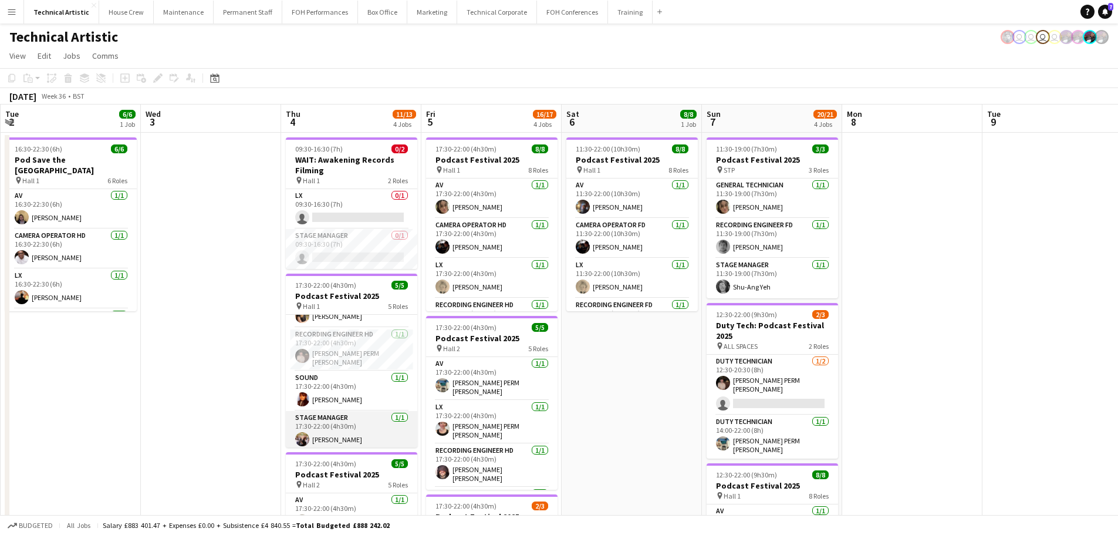
click at [332, 428] on app-card-role "Stage Manager 1/1 17:30-22:00 (4h30m) Holly Cassidy" at bounding box center [351, 431] width 131 height 40
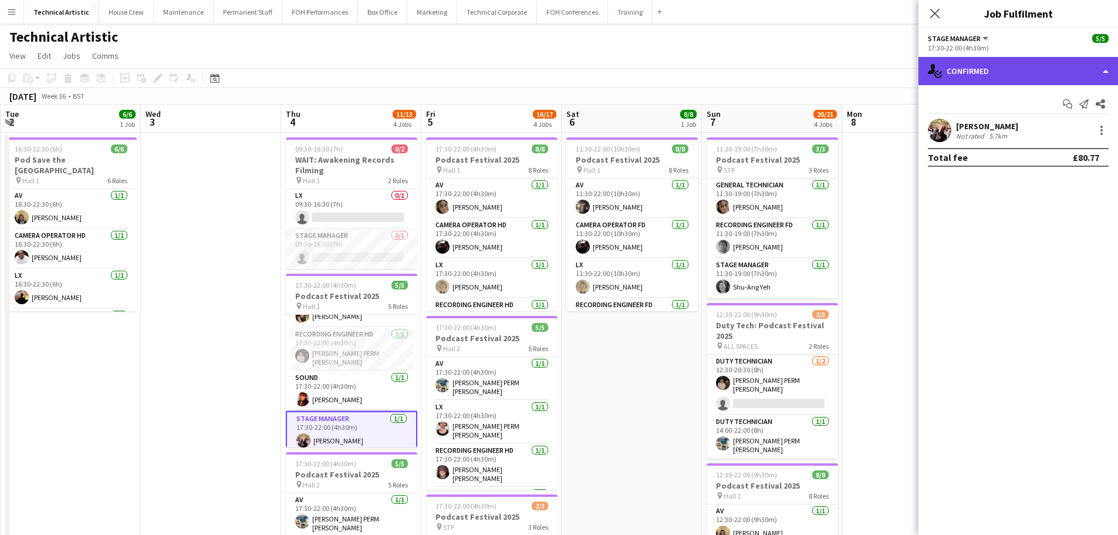
click at [997, 77] on div "single-neutral-actions-check-2 Confirmed" at bounding box center [1018, 71] width 200 height 28
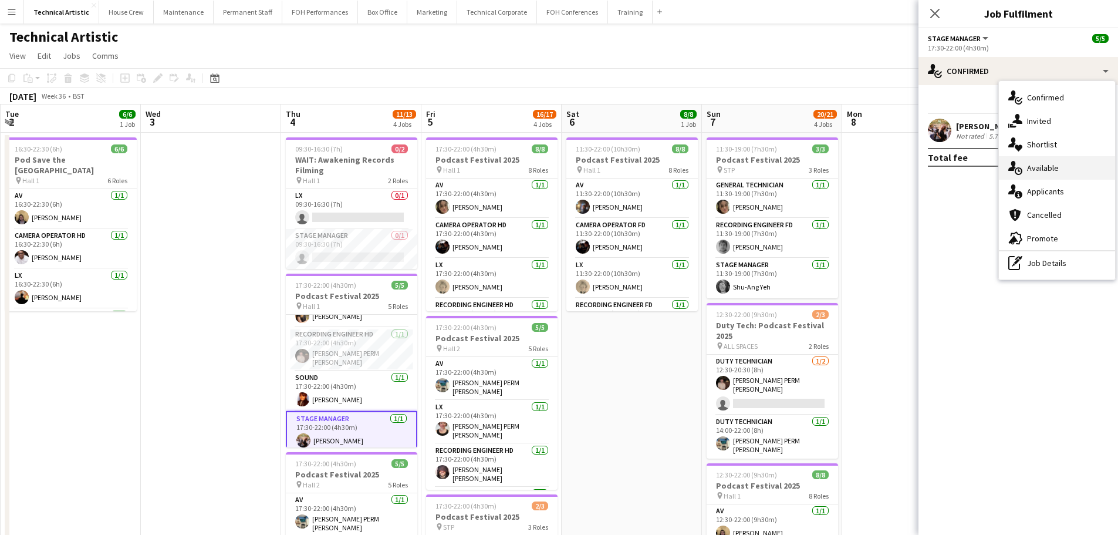
click at [1024, 167] on div "single-neutral-actions-upload Available" at bounding box center [1057, 167] width 116 height 23
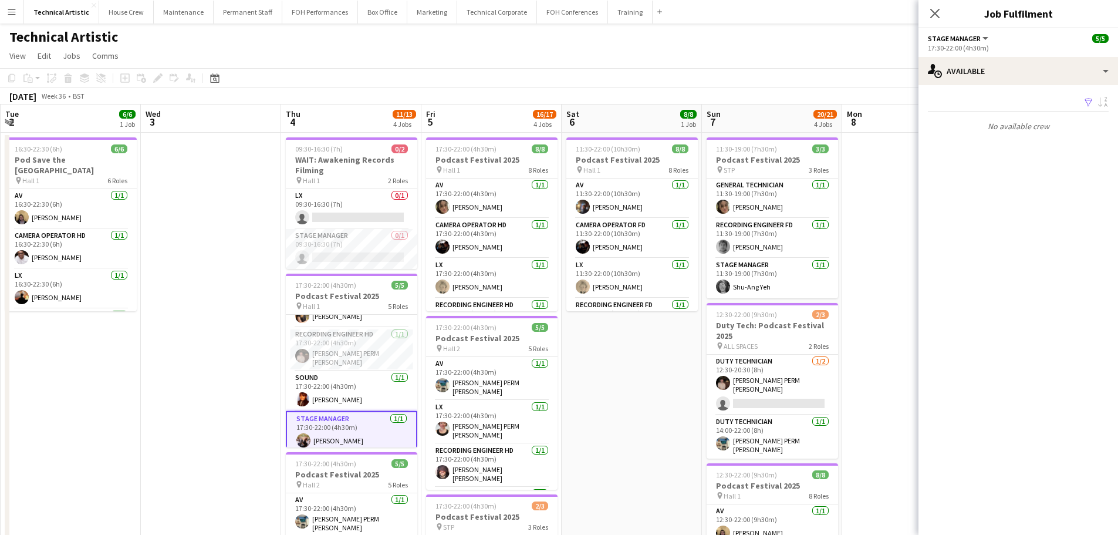
click at [396, 66] on app-page-menu "View Day view expanded Day view collapsed Month view Date picker Jump to today …" at bounding box center [559, 57] width 1118 height 22
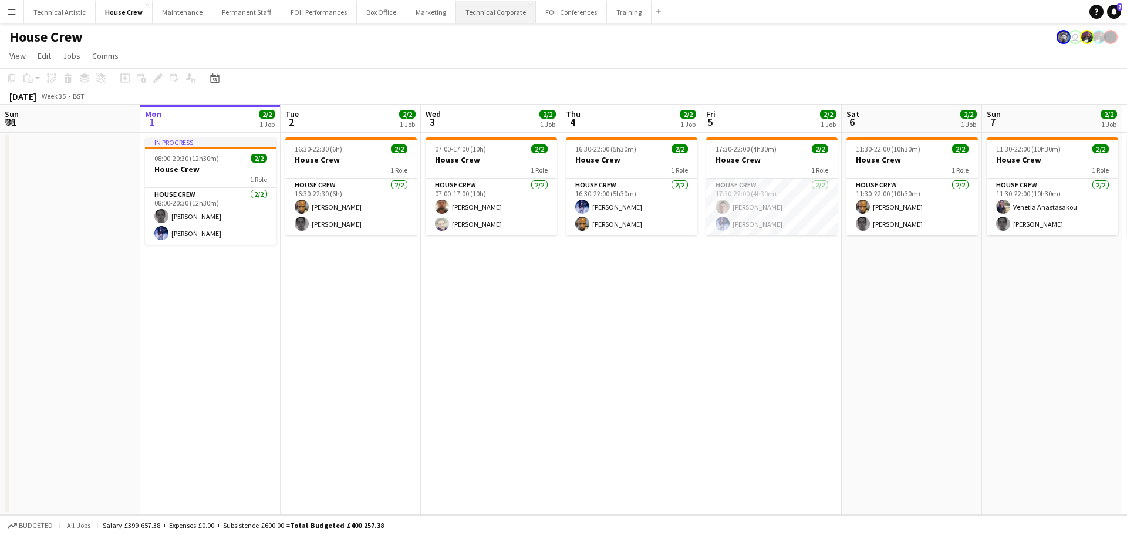
click at [477, 15] on button "Technical Corporate Close" at bounding box center [496, 12] width 80 height 23
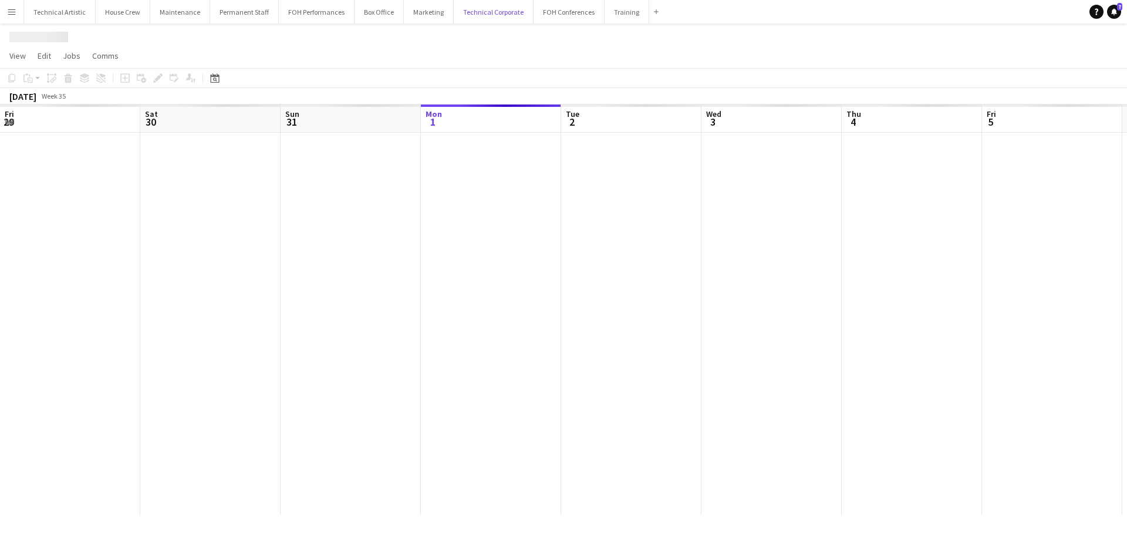
scroll to position [0, 280]
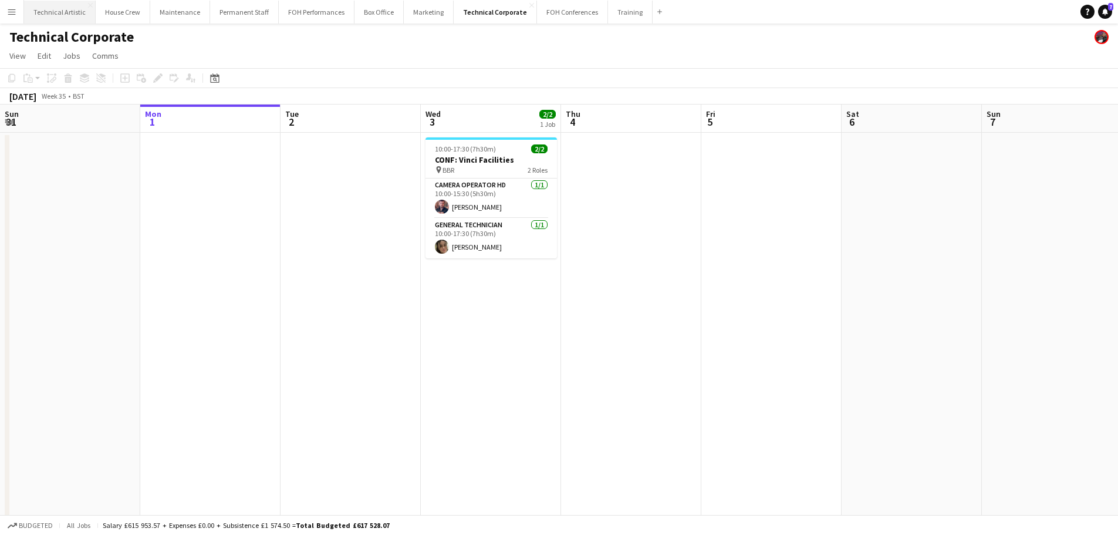
click at [69, 15] on button "Technical Artistic Close" at bounding box center [60, 12] width 72 height 23
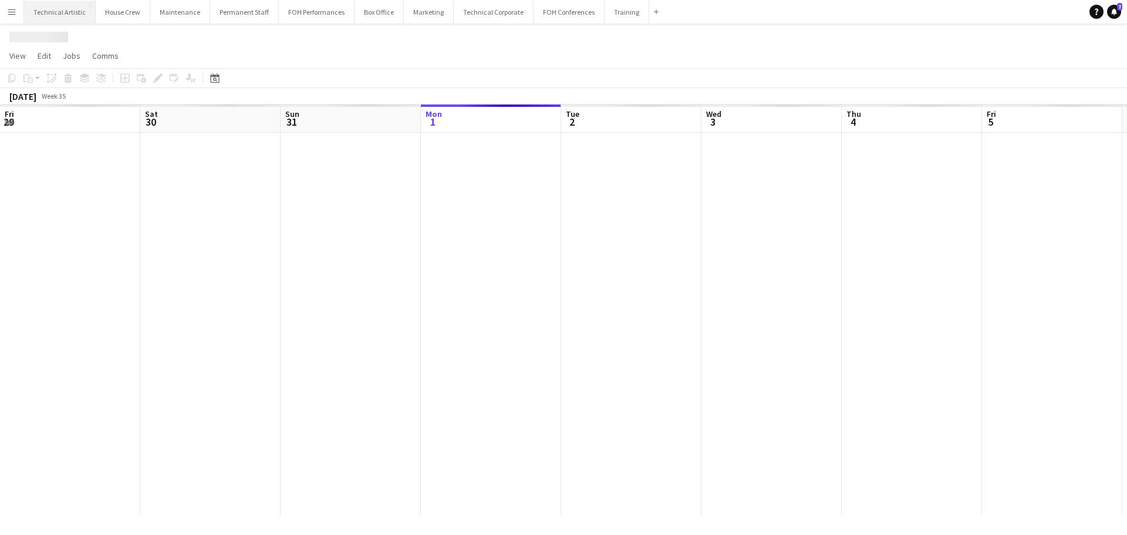
scroll to position [0, 280]
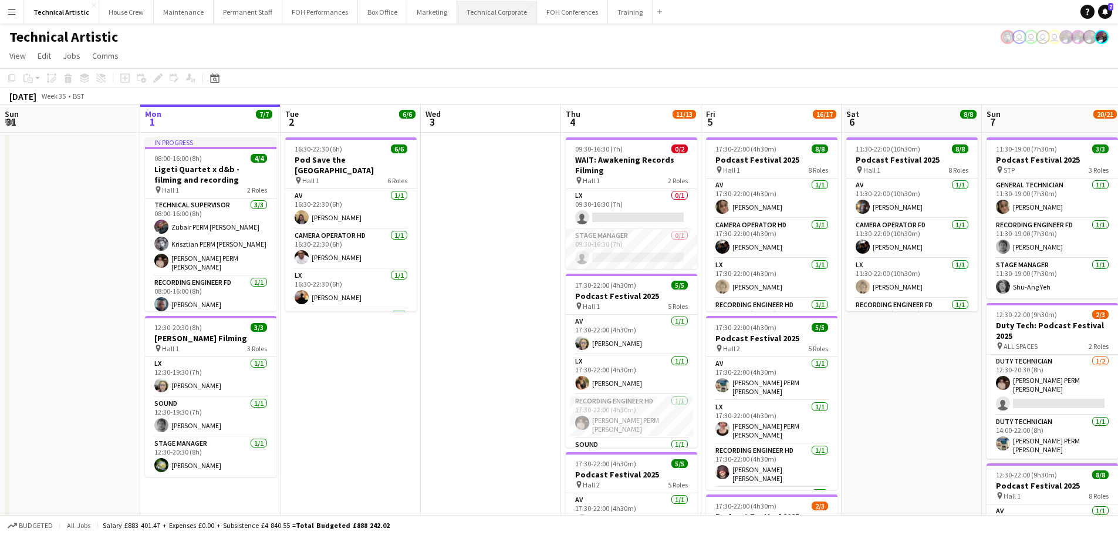
click at [471, 22] on button "Technical Corporate Close" at bounding box center [497, 12] width 80 height 23
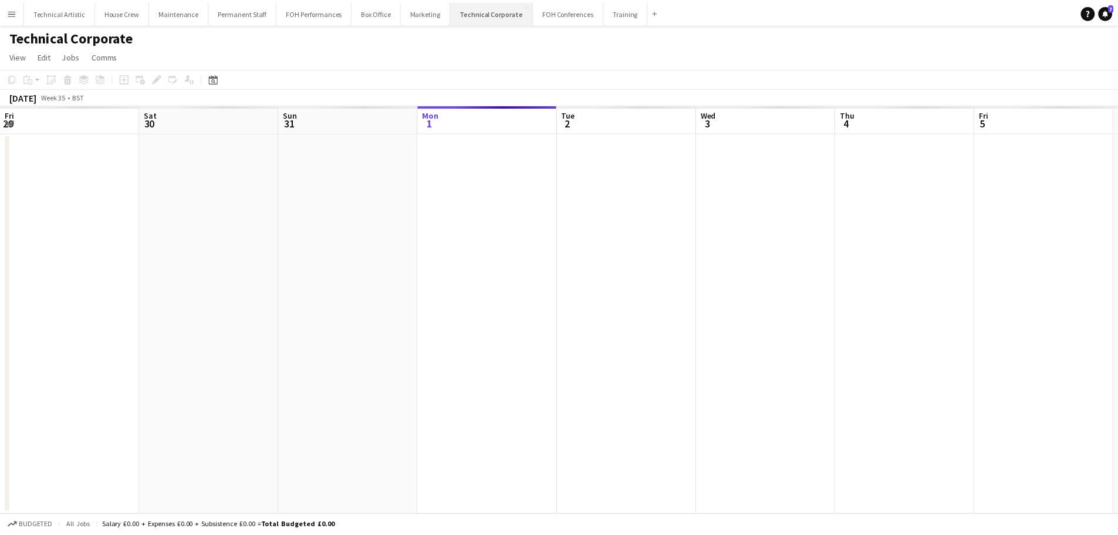
scroll to position [0, 280]
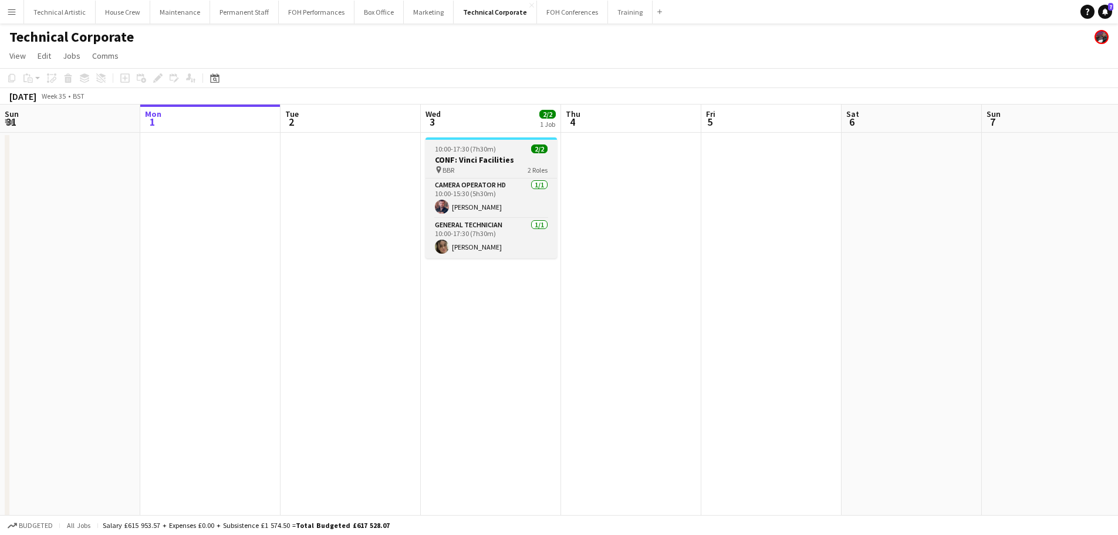
click at [470, 156] on h3 "CONF: Vinci Facilities" at bounding box center [490, 159] width 131 height 11
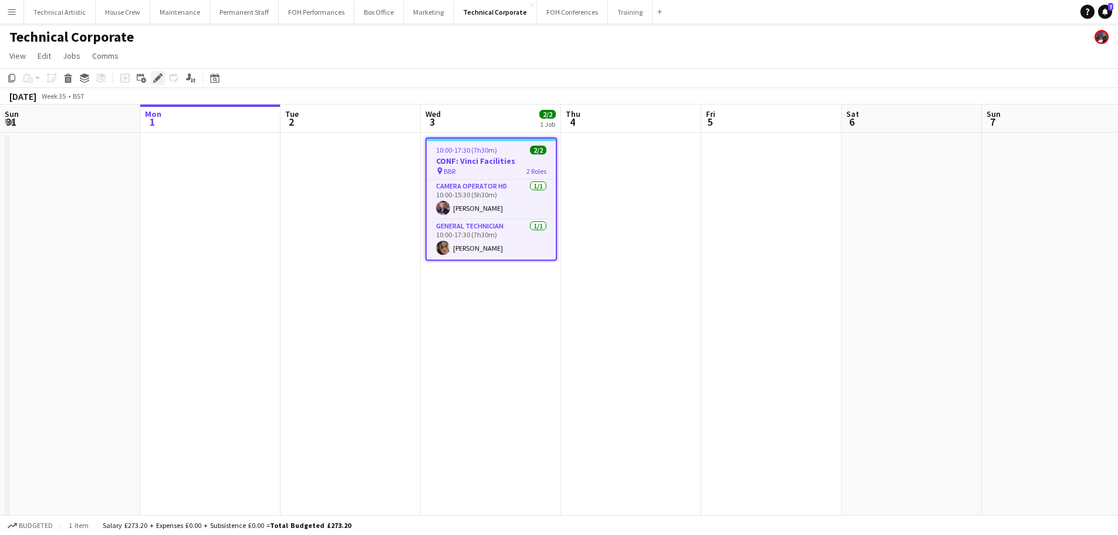
click at [152, 77] on div "Edit" at bounding box center [158, 78] width 14 height 14
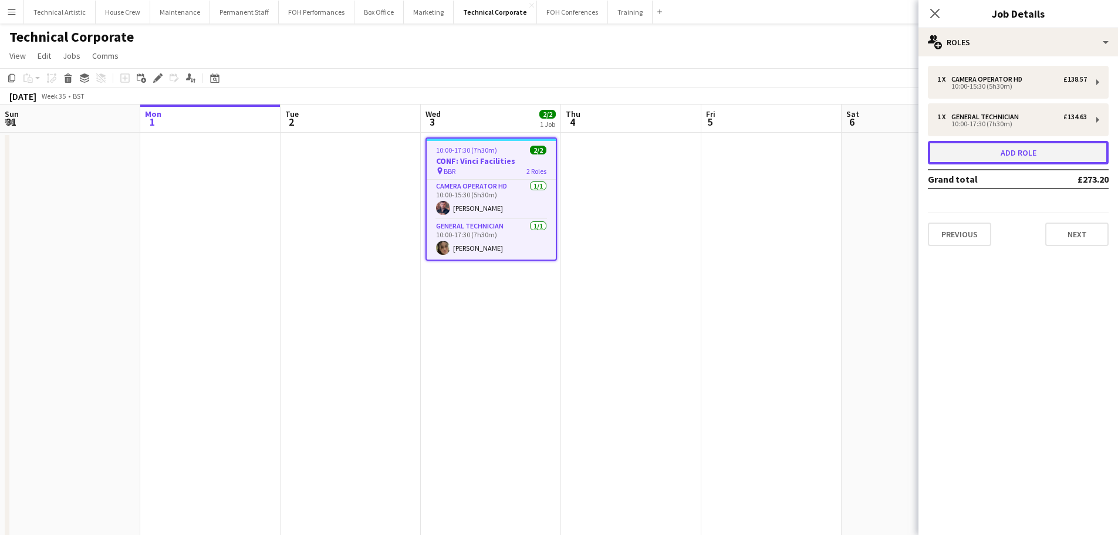
click at [987, 146] on button "Add role" at bounding box center [1018, 152] width 181 height 23
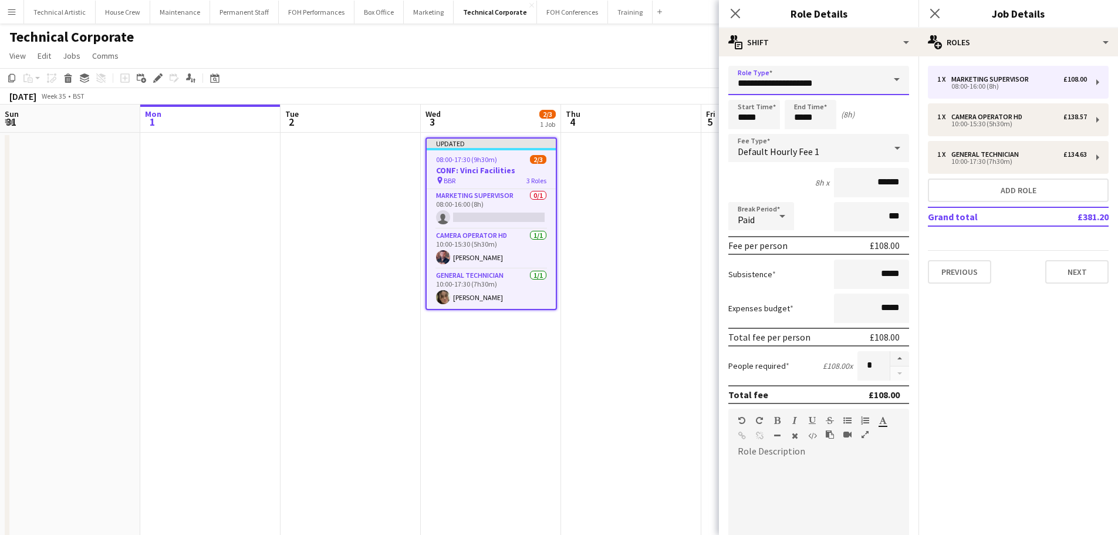
drag, startPoint x: 822, startPoint y: 82, endPoint x: 467, endPoint y: 75, distance: 355.1
click at [468, 74] on body "Menu Boards Boards Boards All jobs Status Workforce Workforce My Workforce Recr…" at bounding box center [559, 363] width 1118 height 727
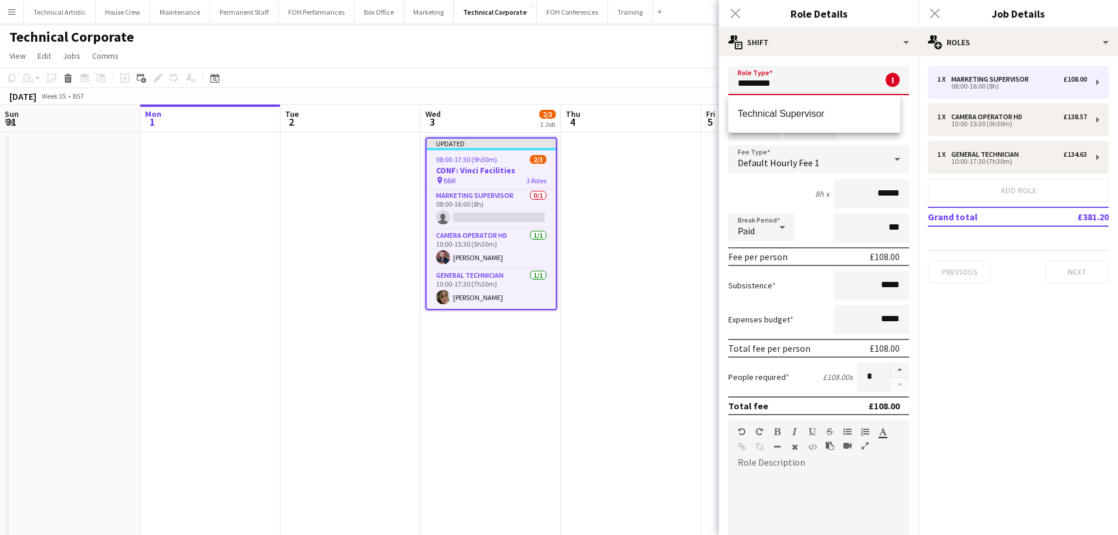
click at [810, 131] on div "Technical Supervisor" at bounding box center [814, 114] width 172 height 38
click at [808, 119] on span "Technical Supervisor" at bounding box center [814, 113] width 153 height 11
type input "**********"
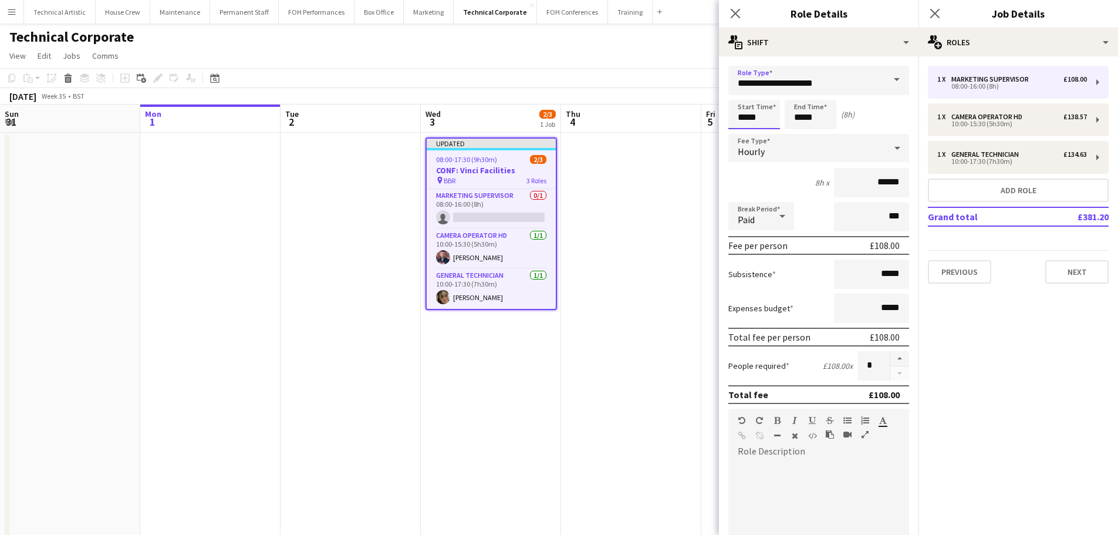
drag, startPoint x: 773, startPoint y: 112, endPoint x: 583, endPoint y: 97, distance: 190.7
click at [584, 97] on body "Menu Boards Boards Boards All jobs Status Workforce Workforce My Workforce Recr…" at bounding box center [559, 363] width 1118 height 727
type input "*****"
click at [783, 178] on div "2h x ******" at bounding box center [818, 182] width 181 height 29
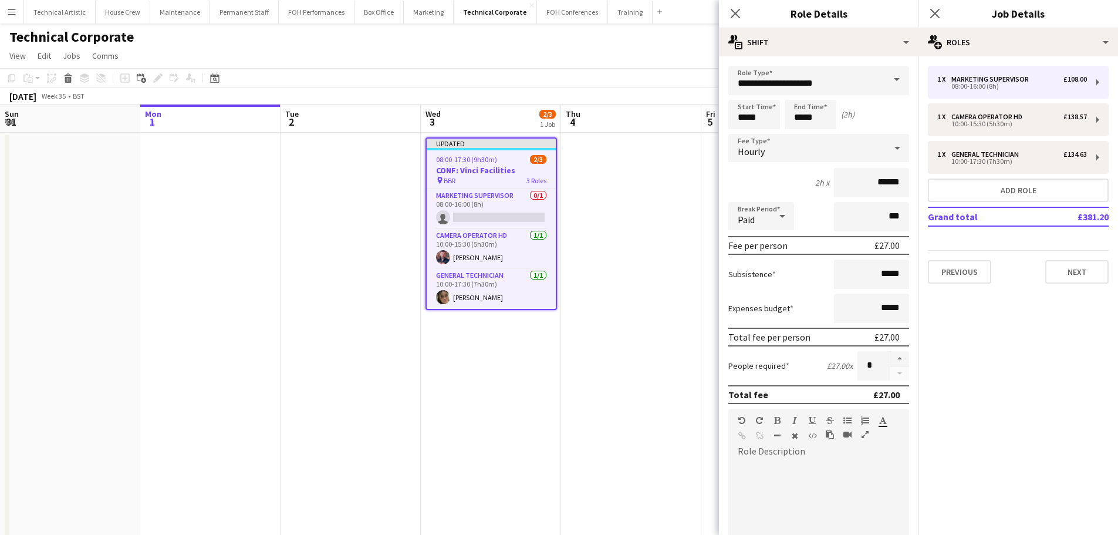
click at [785, 146] on div "Hourly" at bounding box center [806, 148] width 157 height 28
click at [767, 240] on span "No fee" at bounding box center [814, 239] width 153 height 11
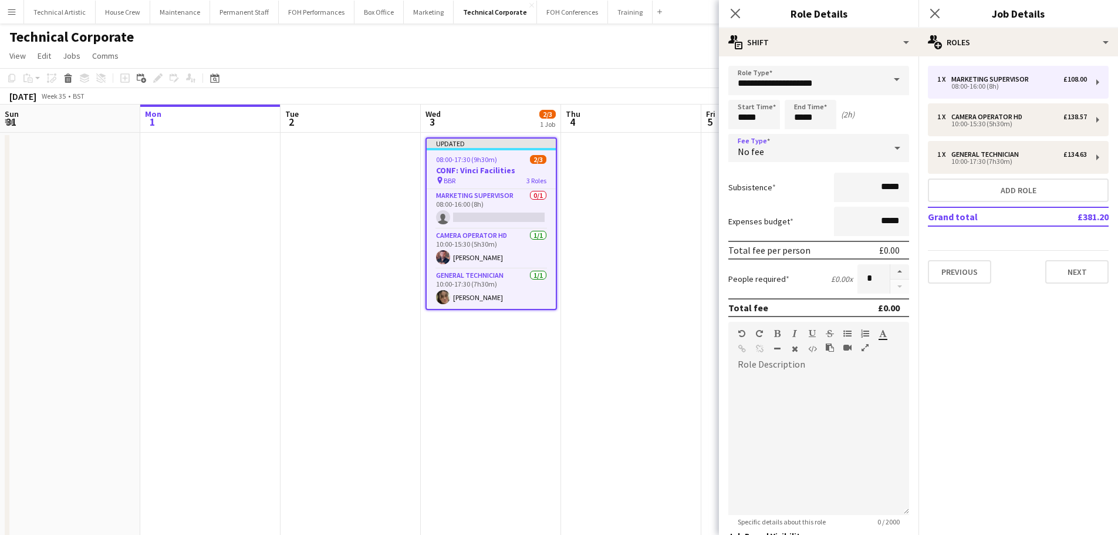
click at [450, 77] on app-toolbar "Copy Paste Paste Ctrl+V Paste with crew Ctrl+Shift+V Paste linked Job Delete Gr…" at bounding box center [559, 78] width 1118 height 20
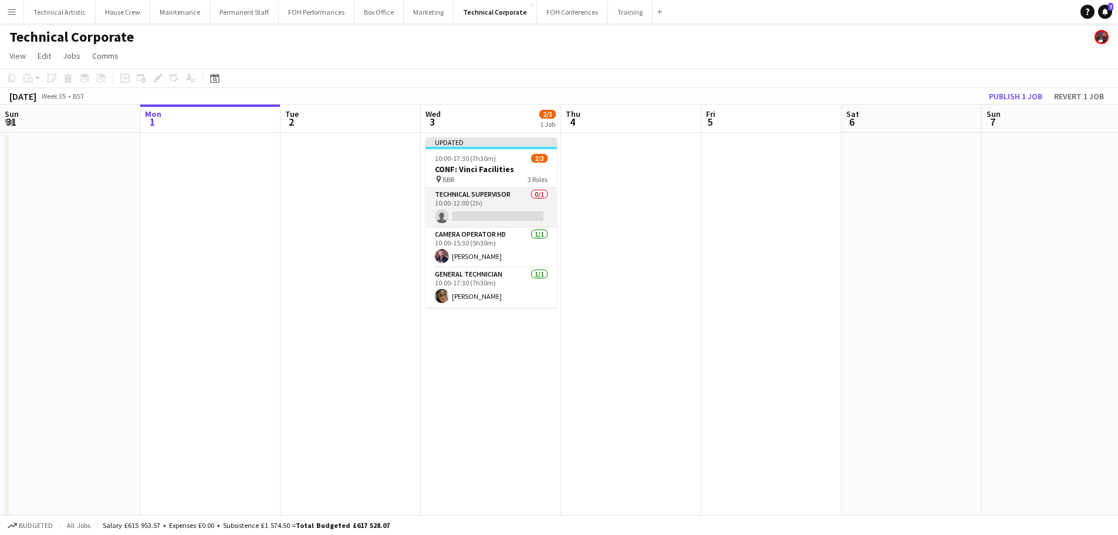
click at [466, 196] on app-card-role "Technical Supervisor 0/1 10:00-12:00 (2h) single-neutral-actions" at bounding box center [490, 208] width 131 height 40
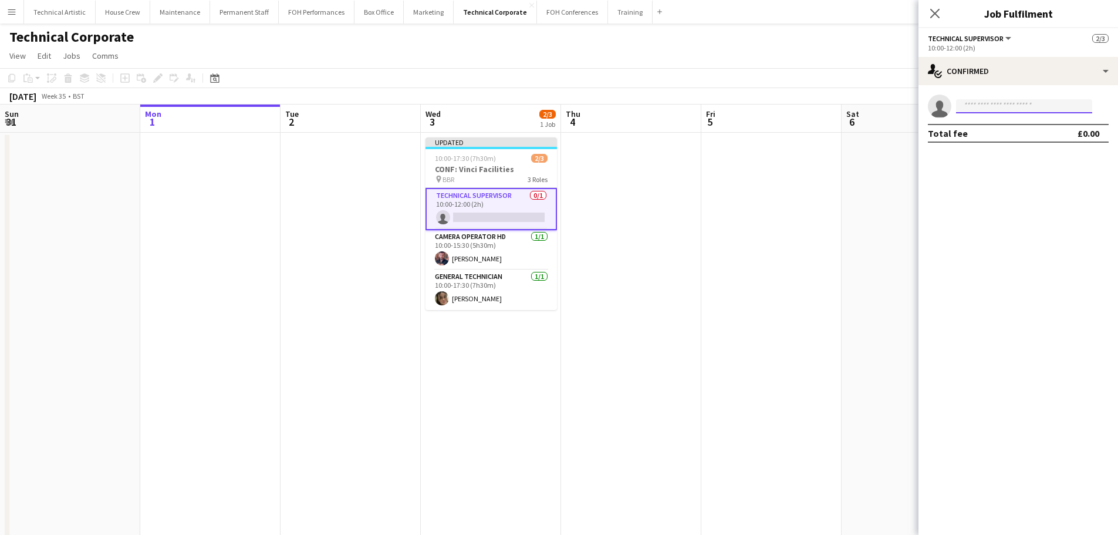
click at [995, 107] on input at bounding box center [1024, 106] width 136 height 14
drag, startPoint x: 996, startPoint y: 107, endPoint x: 873, endPoint y: 102, distance: 122.8
click at [873, 102] on body "Menu Boards Boards Boards All jobs Status Workforce Workforce My Workforce Recr…" at bounding box center [559, 363] width 1118 height 727
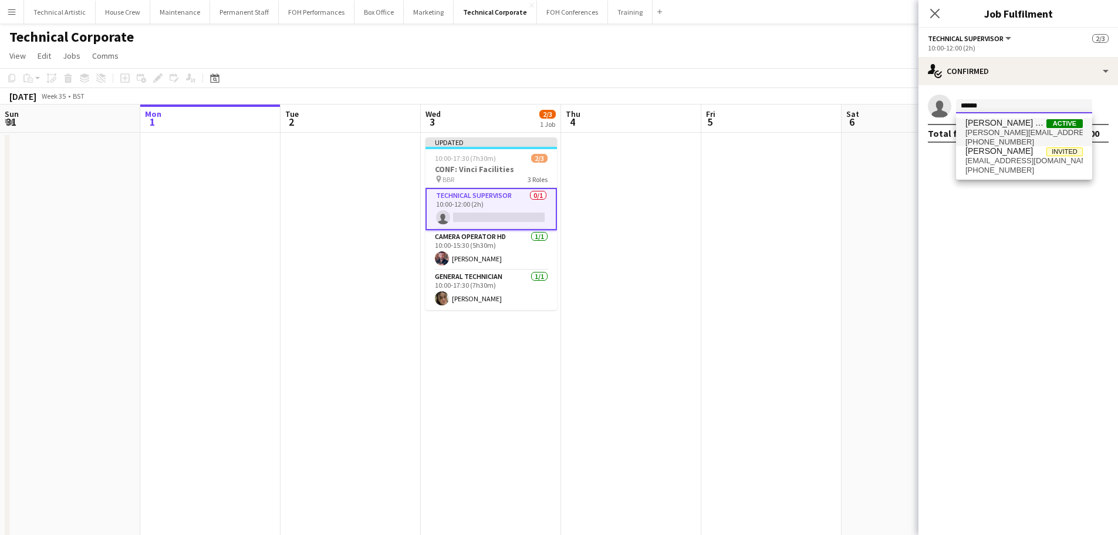
type input "******"
click at [979, 118] on span "[PERSON_NAME] PERM [PERSON_NAME]" at bounding box center [1005, 123] width 81 height 10
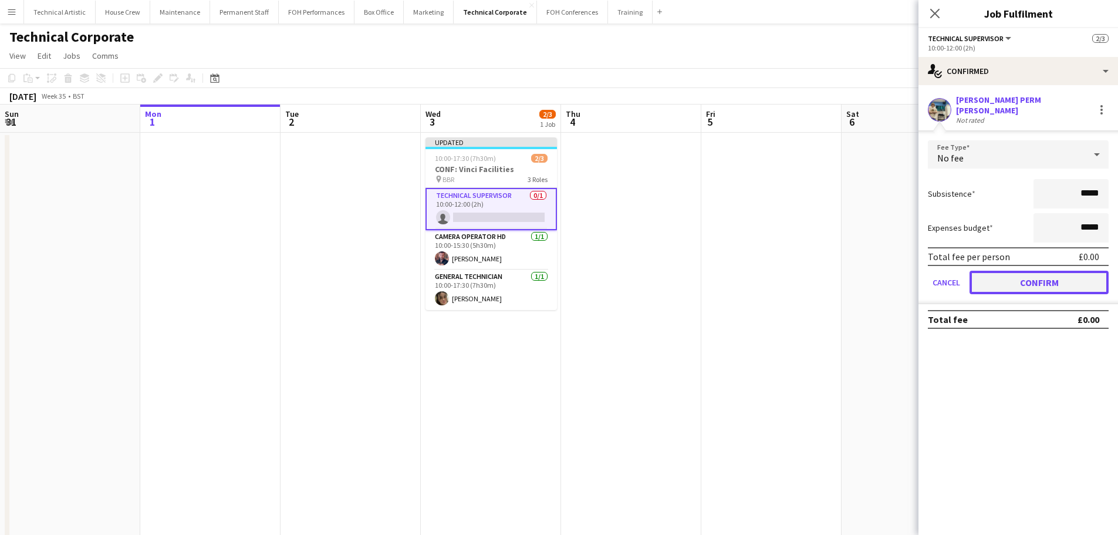
click at [1048, 273] on button "Confirm" at bounding box center [1038, 282] width 139 height 23
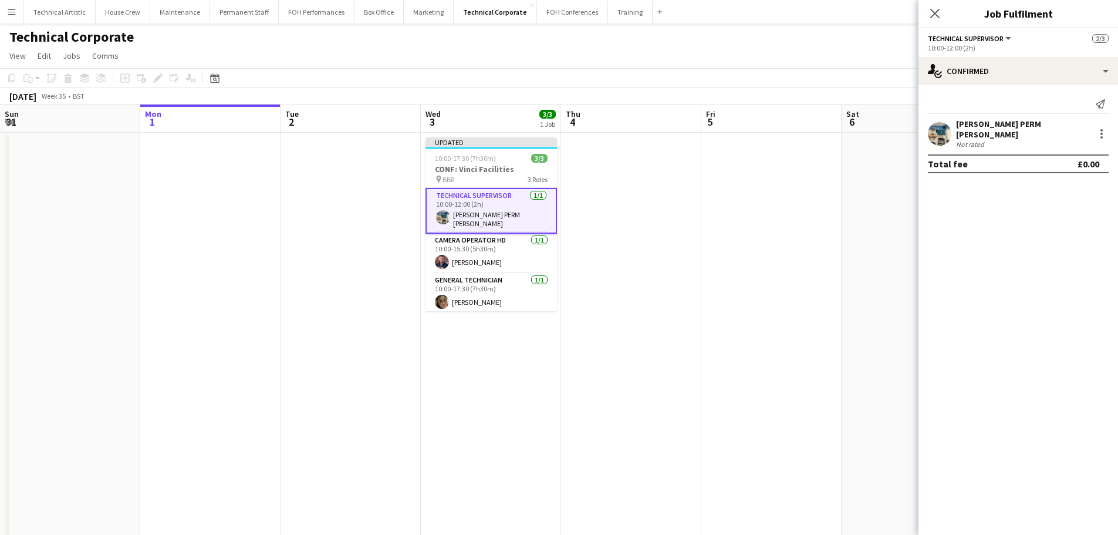
click at [664, 54] on app-page-menu "View Day view expanded Day view collapsed Month view Date picker Jump to today …" at bounding box center [559, 57] width 1118 height 22
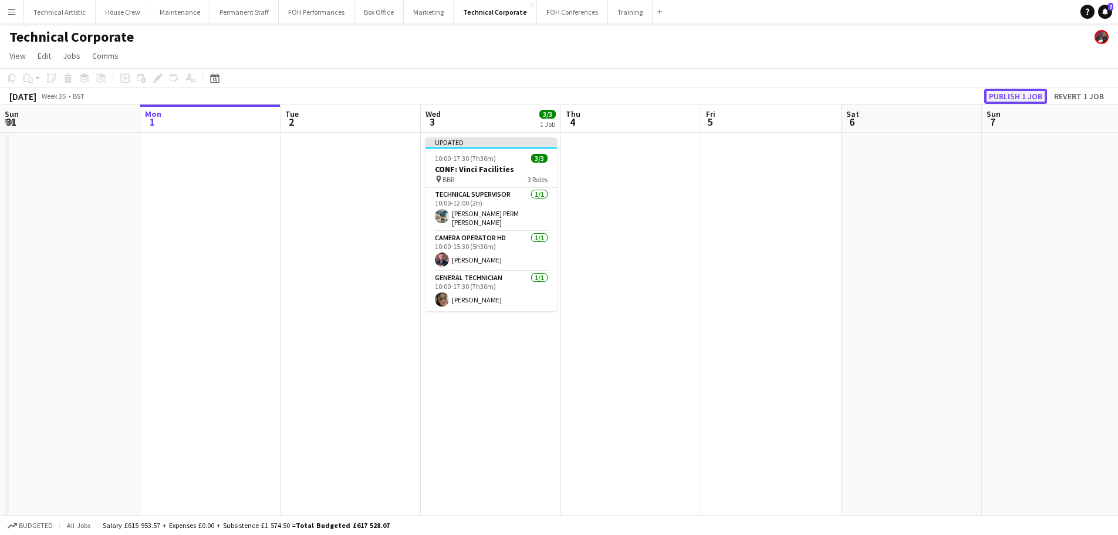
click at [1030, 96] on button "Publish 1 job" at bounding box center [1015, 96] width 63 height 15
